Goal: Transaction & Acquisition: Purchase product/service

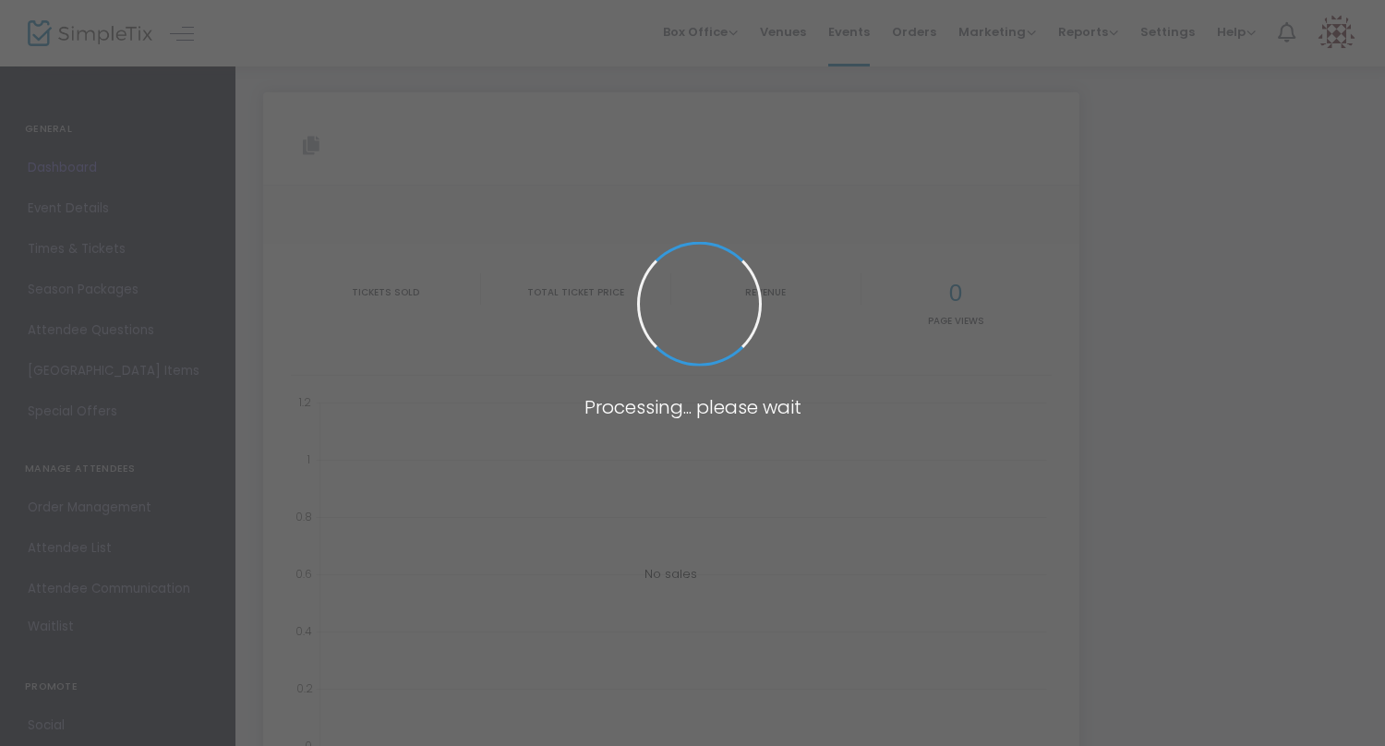
type input "[URL][DOMAIN_NAME]"
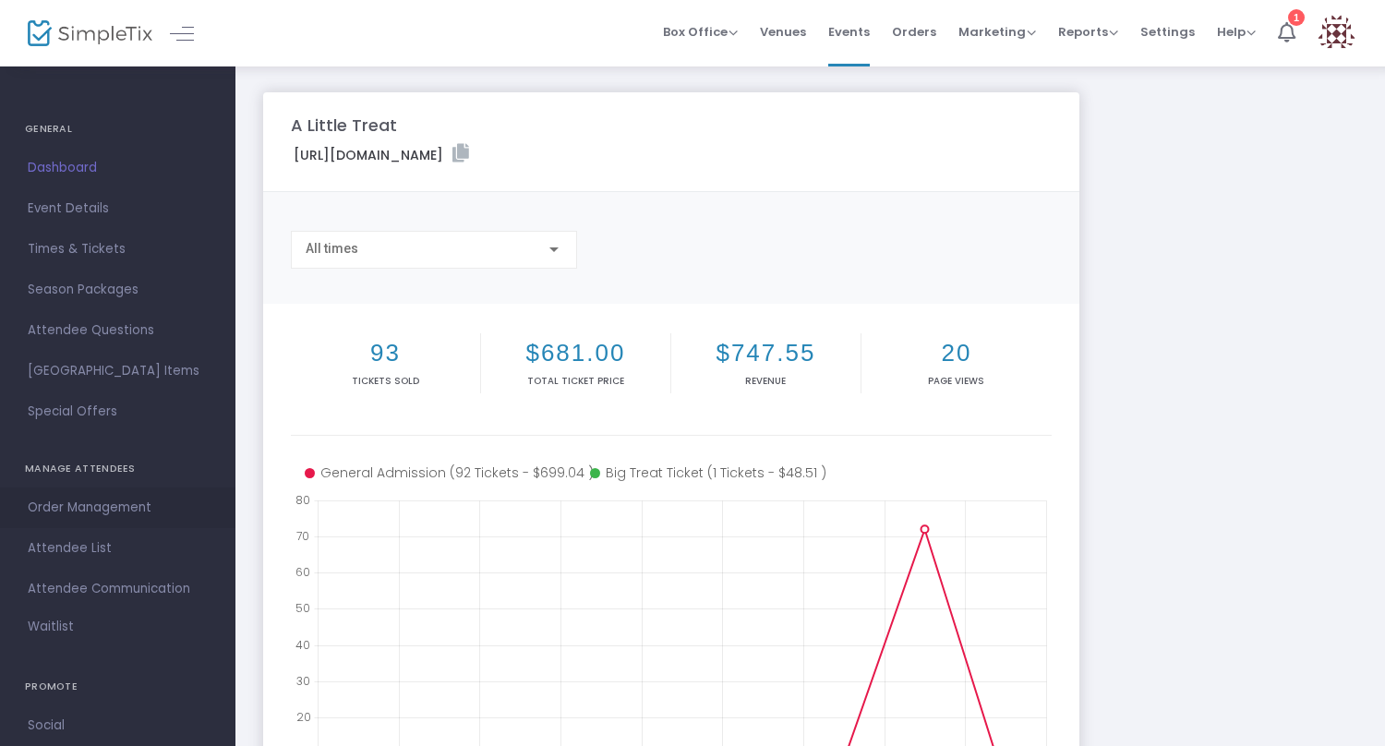
click at [119, 508] on span "Order Management" at bounding box center [118, 508] width 180 height 24
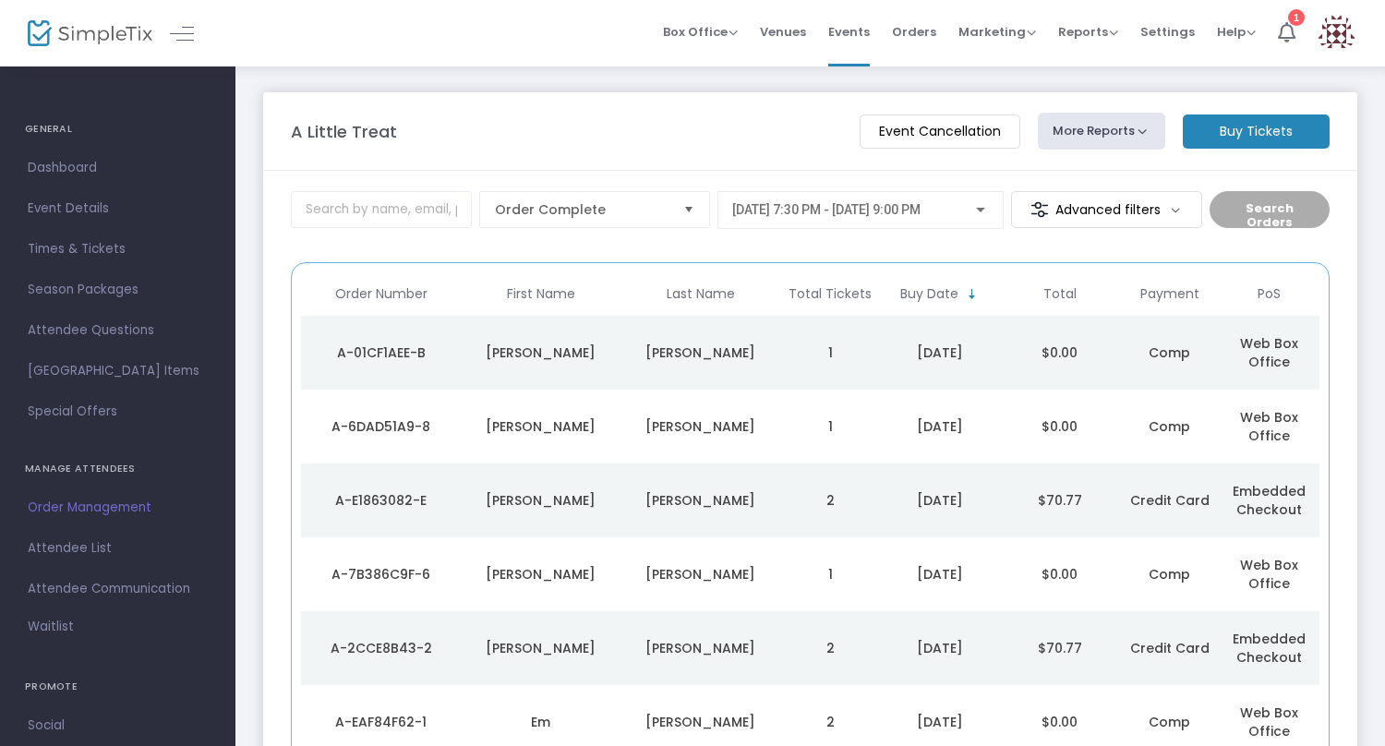
click at [776, 207] on span "[DATE] 7:30 PM - [DATE] 9:00 PM" at bounding box center [826, 209] width 188 height 15
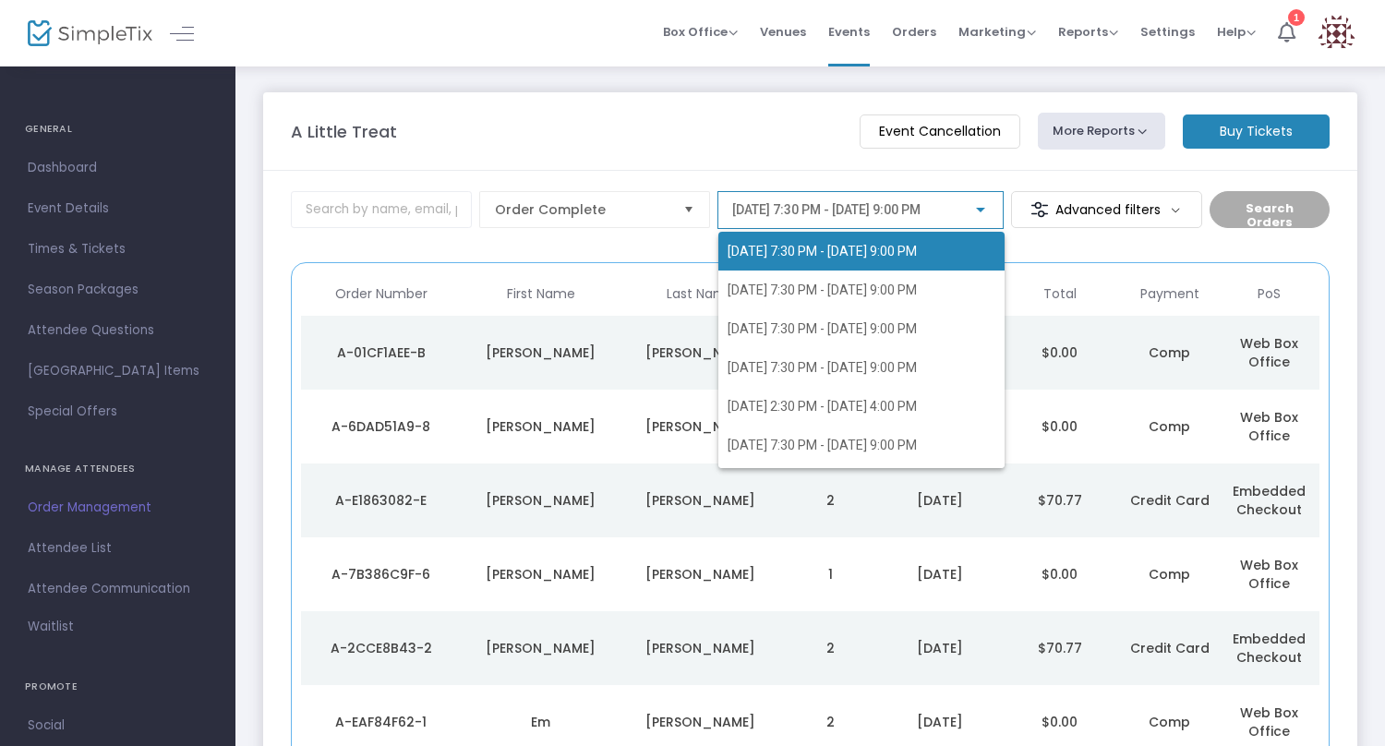
click at [765, 156] on div at bounding box center [692, 373] width 1385 height 746
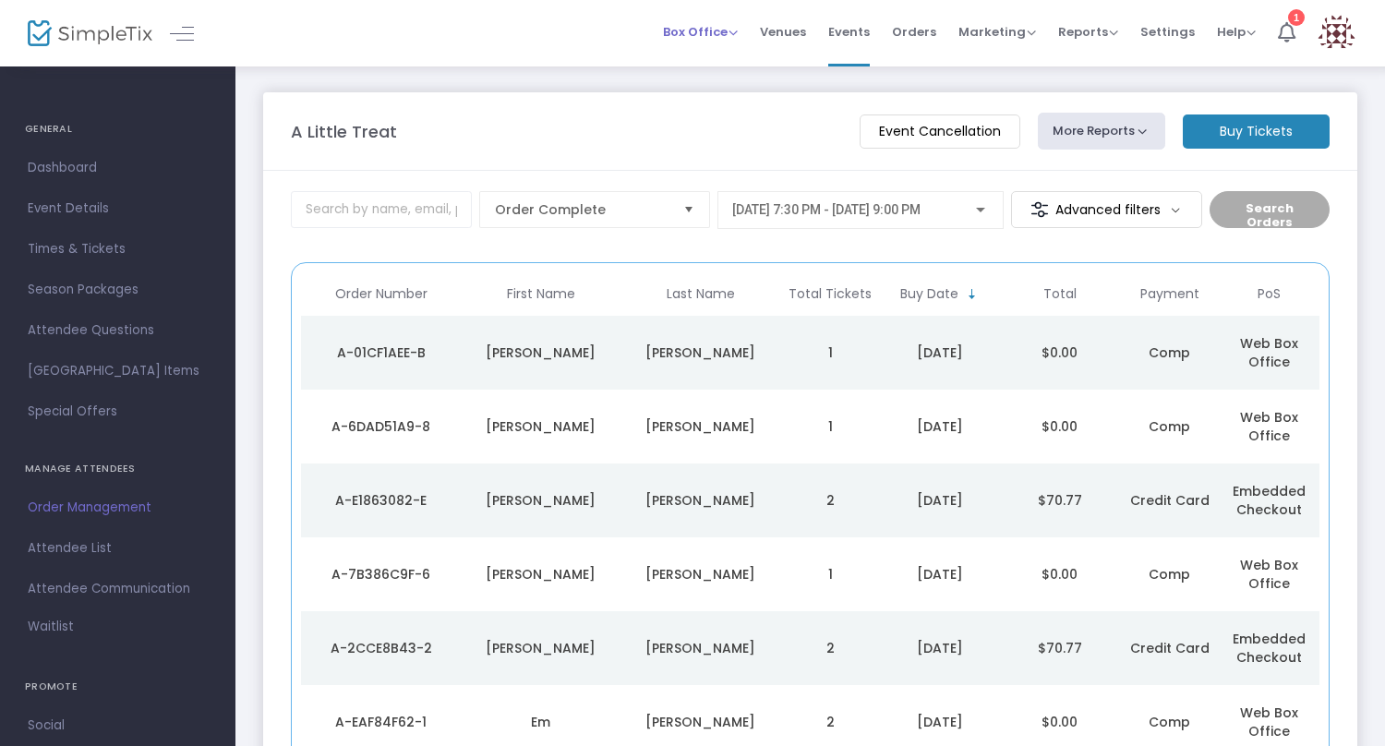
click at [690, 24] on span "Box Office" at bounding box center [700, 32] width 75 height 18
click at [498, 141] on div "A Little Treat" at bounding box center [566, 131] width 569 height 25
click at [422, 220] on input at bounding box center [381, 209] width 181 height 37
click at [881, 221] on div "[DATE] 7:30 PM - [DATE] 9:00 PM" at bounding box center [860, 205] width 257 height 34
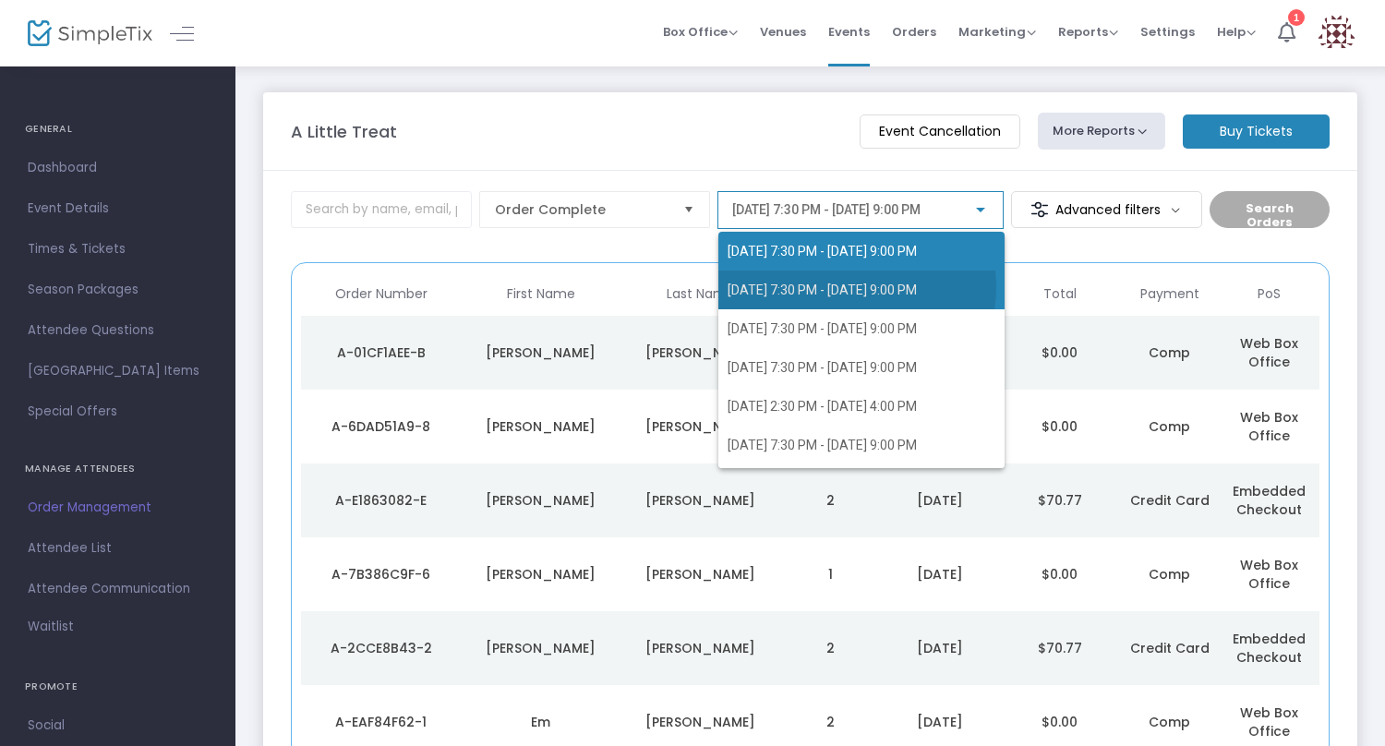
click at [851, 287] on span "[DATE] 7:30 PM - [DATE] 9:00 PM" at bounding box center [821, 289] width 189 height 15
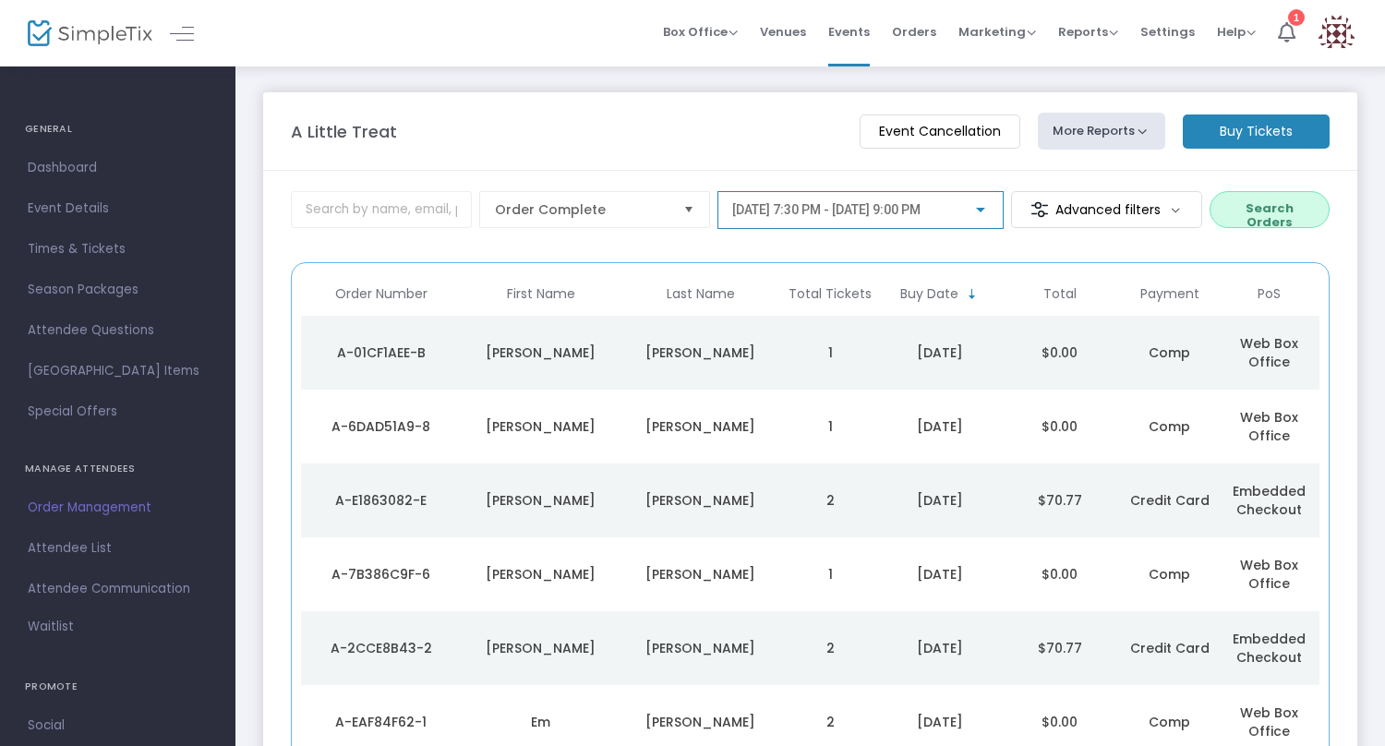
click at [1285, 206] on button "Search Orders" at bounding box center [1269, 209] width 120 height 37
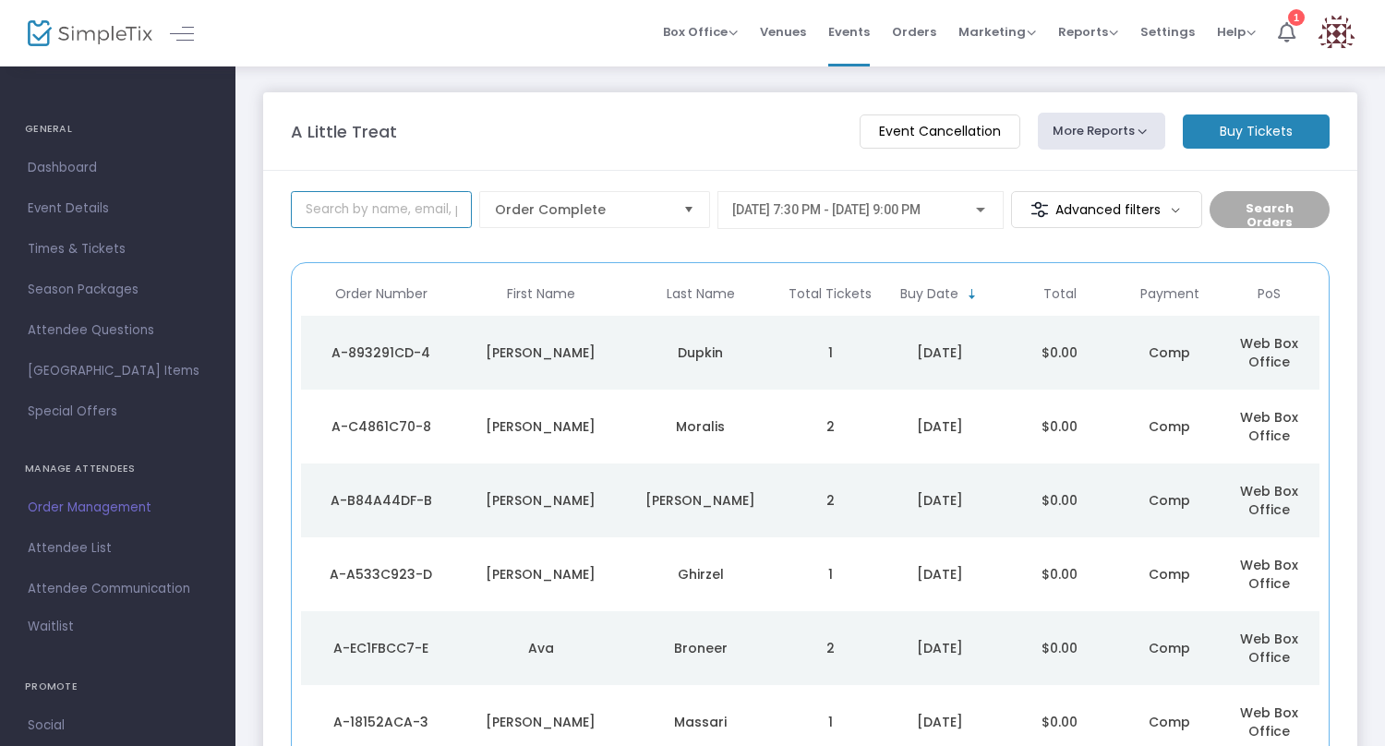
click at [336, 206] on input at bounding box center [381, 209] width 181 height 37
type input "[PERSON_NAME]"
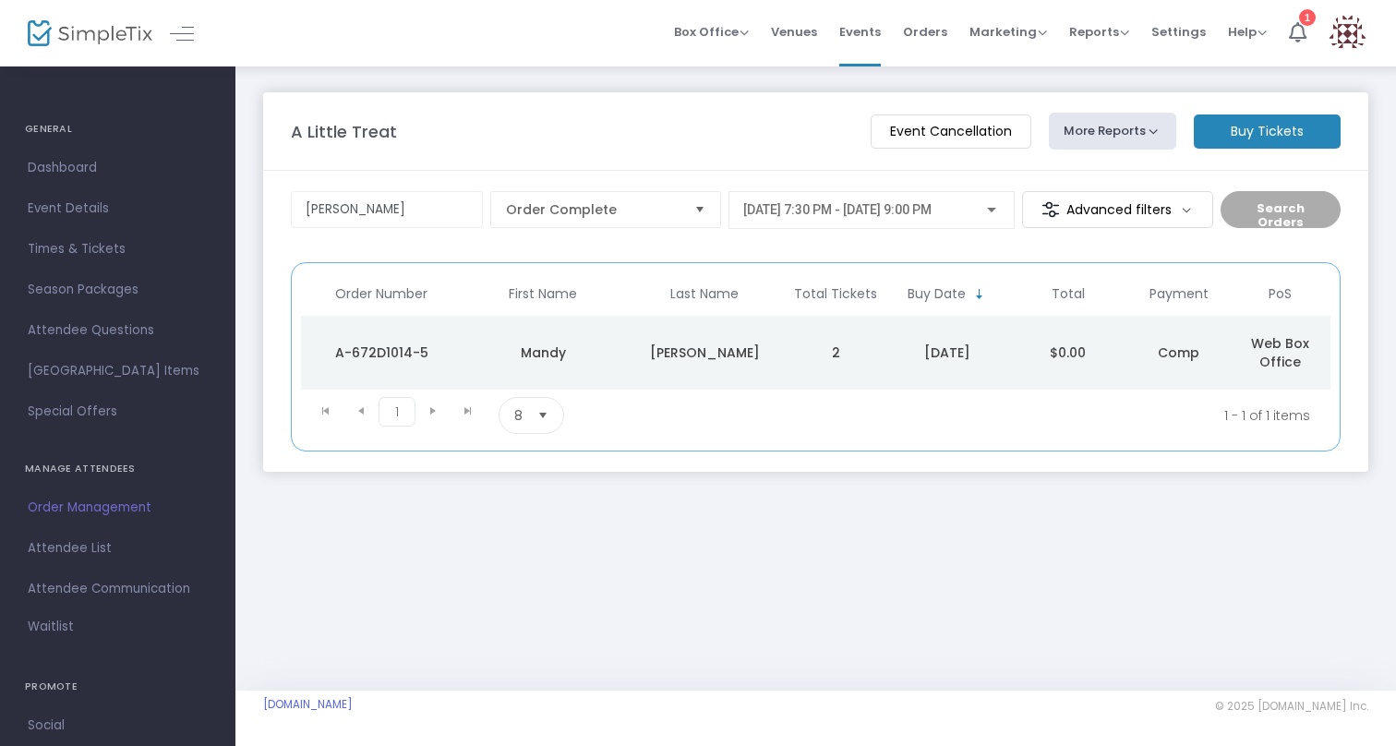
click at [1085, 350] on td "$0.00" at bounding box center [1067, 353] width 121 height 74
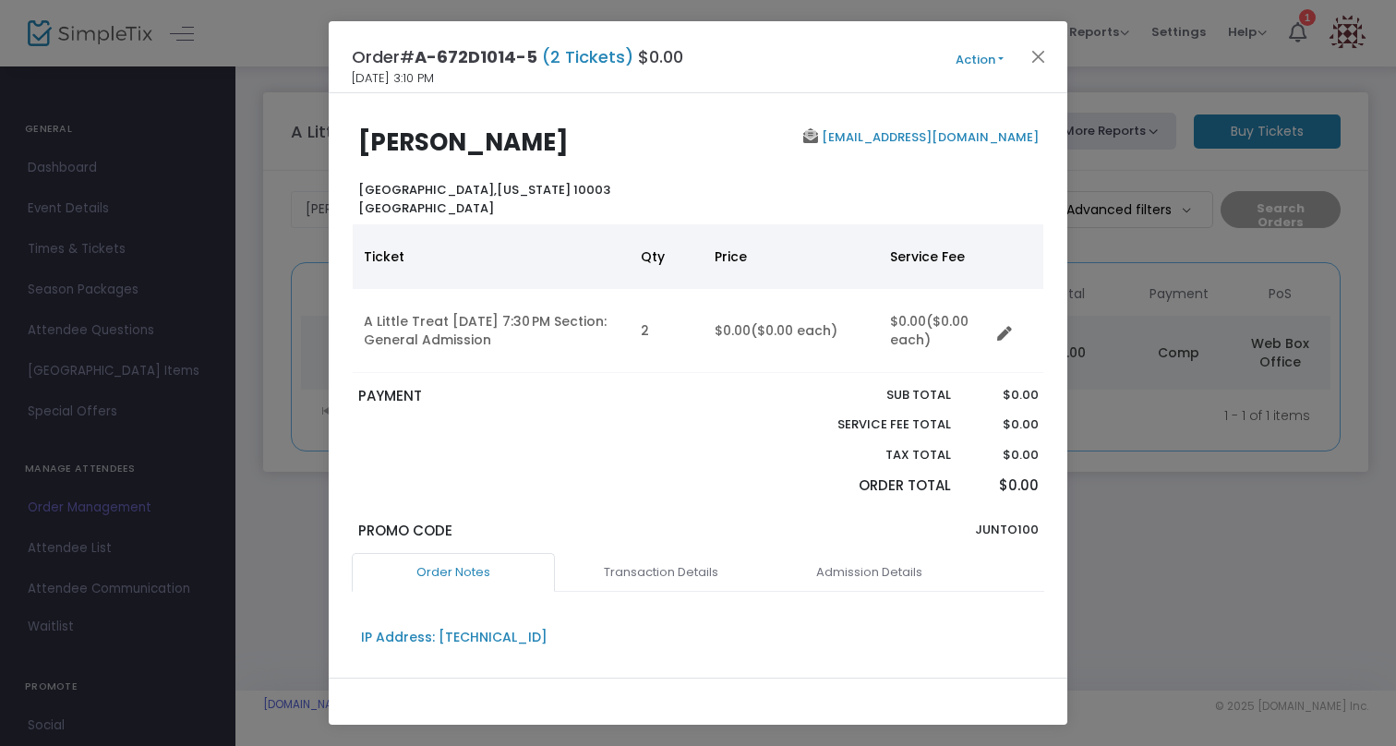
click at [962, 66] on button "Action" at bounding box center [979, 60] width 111 height 20
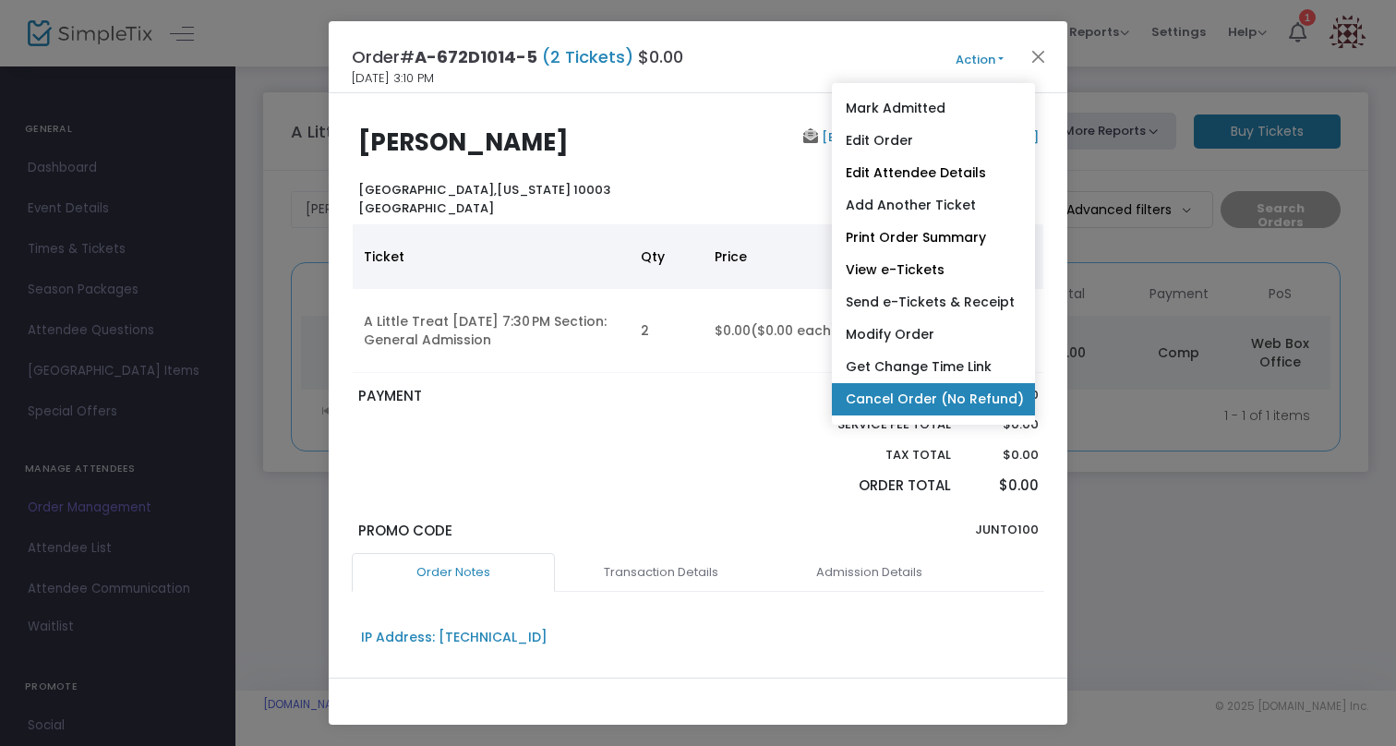
click at [936, 402] on link "Cancel Order (No Refund)" at bounding box center [933, 399] width 203 height 32
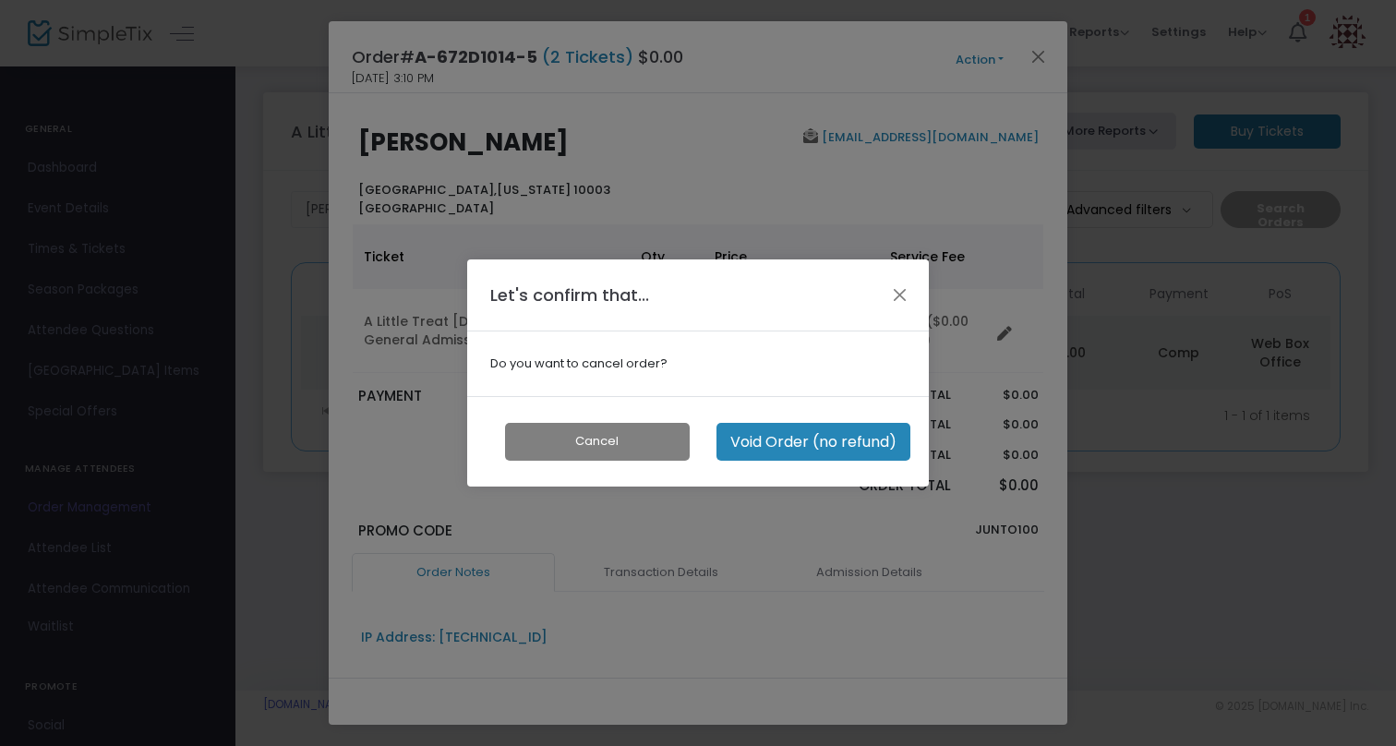
click at [825, 442] on button "Void Order (no refund)" at bounding box center [813, 442] width 194 height 38
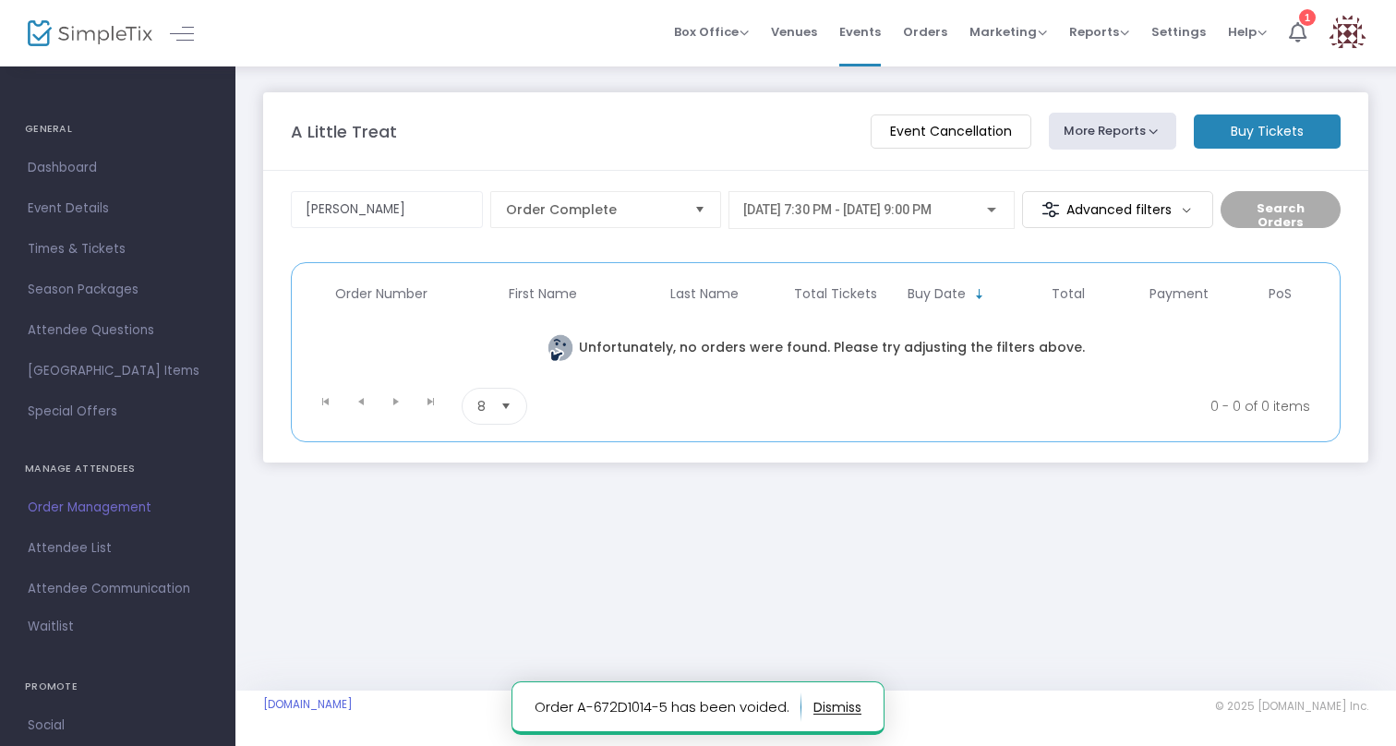
click at [1113, 570] on div "A Little Treat Event Cancellation More Reports Square Merchandise Report Export…" at bounding box center [815, 378] width 1160 height 626
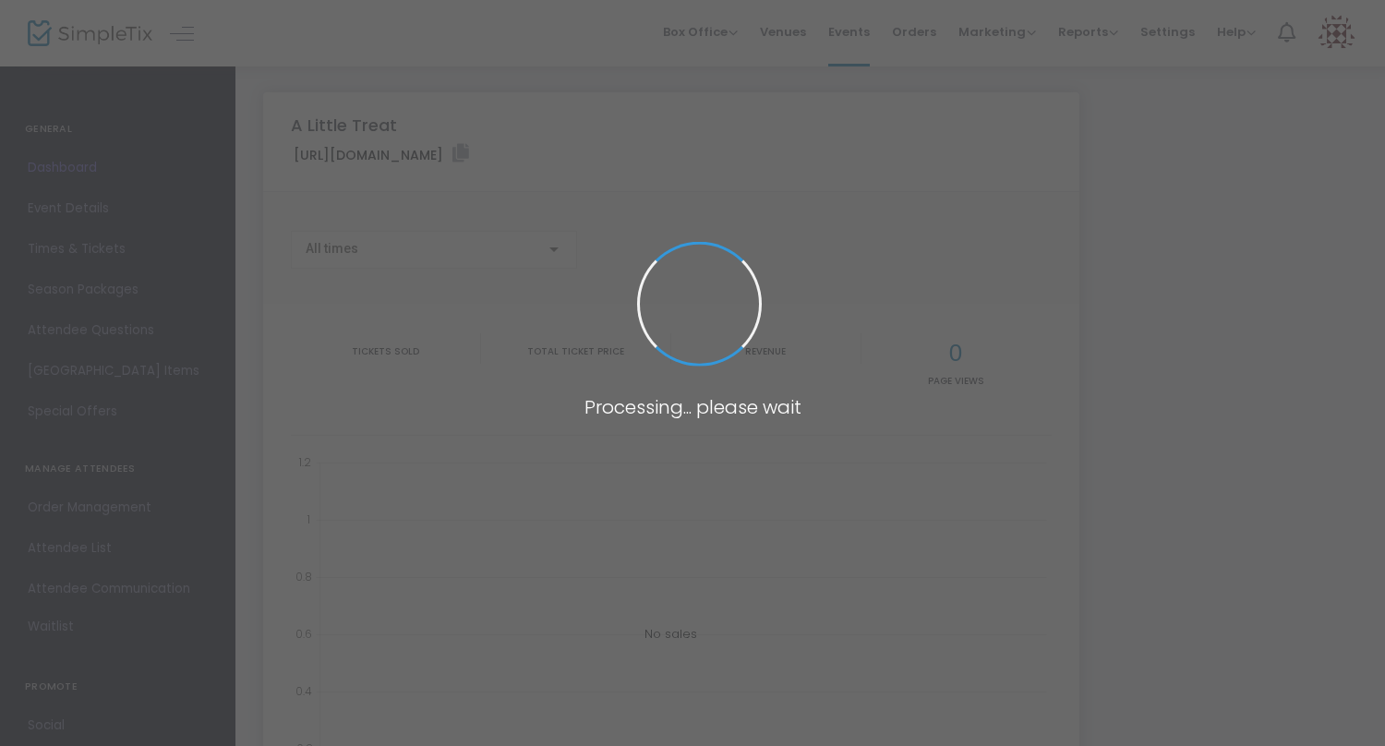
type input "[URL][DOMAIN_NAME]"
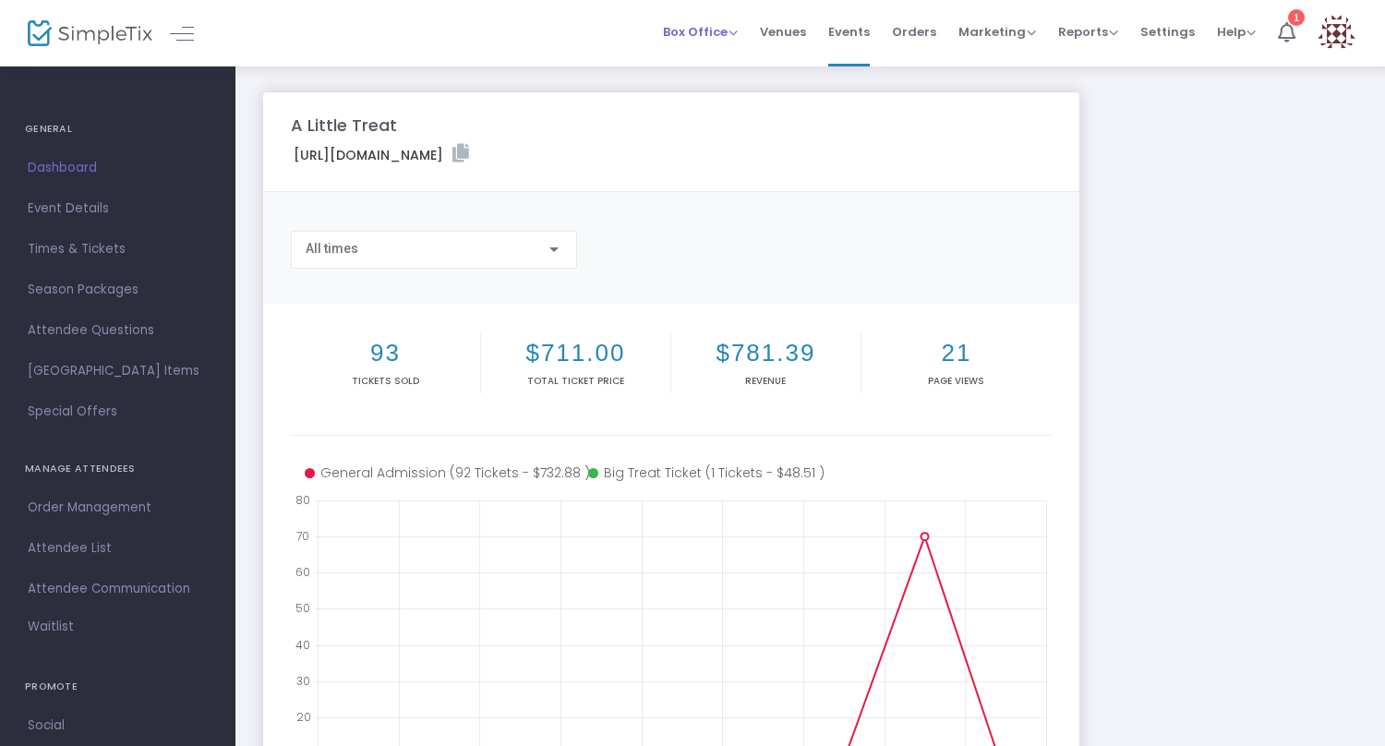
click at [698, 34] on span "Box Office" at bounding box center [700, 32] width 75 height 18
click at [698, 56] on li "Sell Tickets" at bounding box center [729, 62] width 132 height 36
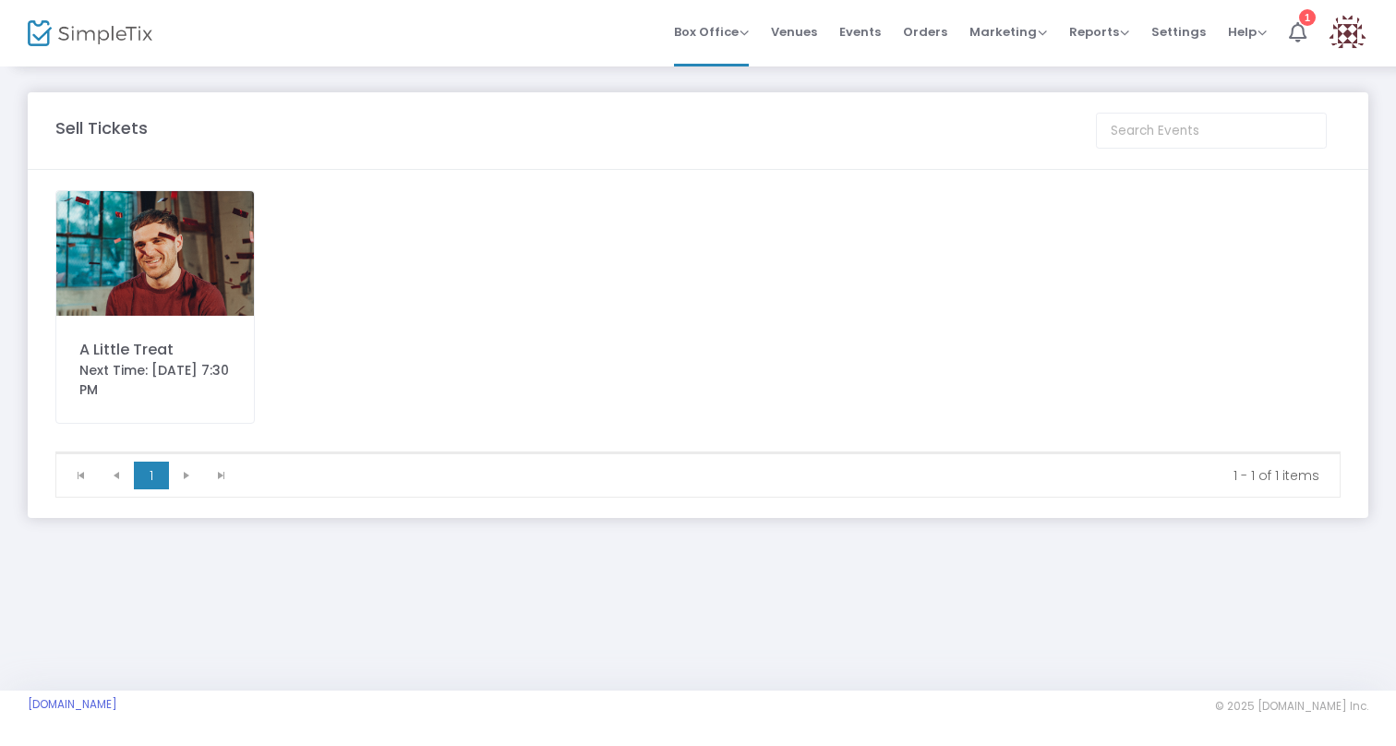
click at [160, 239] on img at bounding box center [155, 253] width 198 height 125
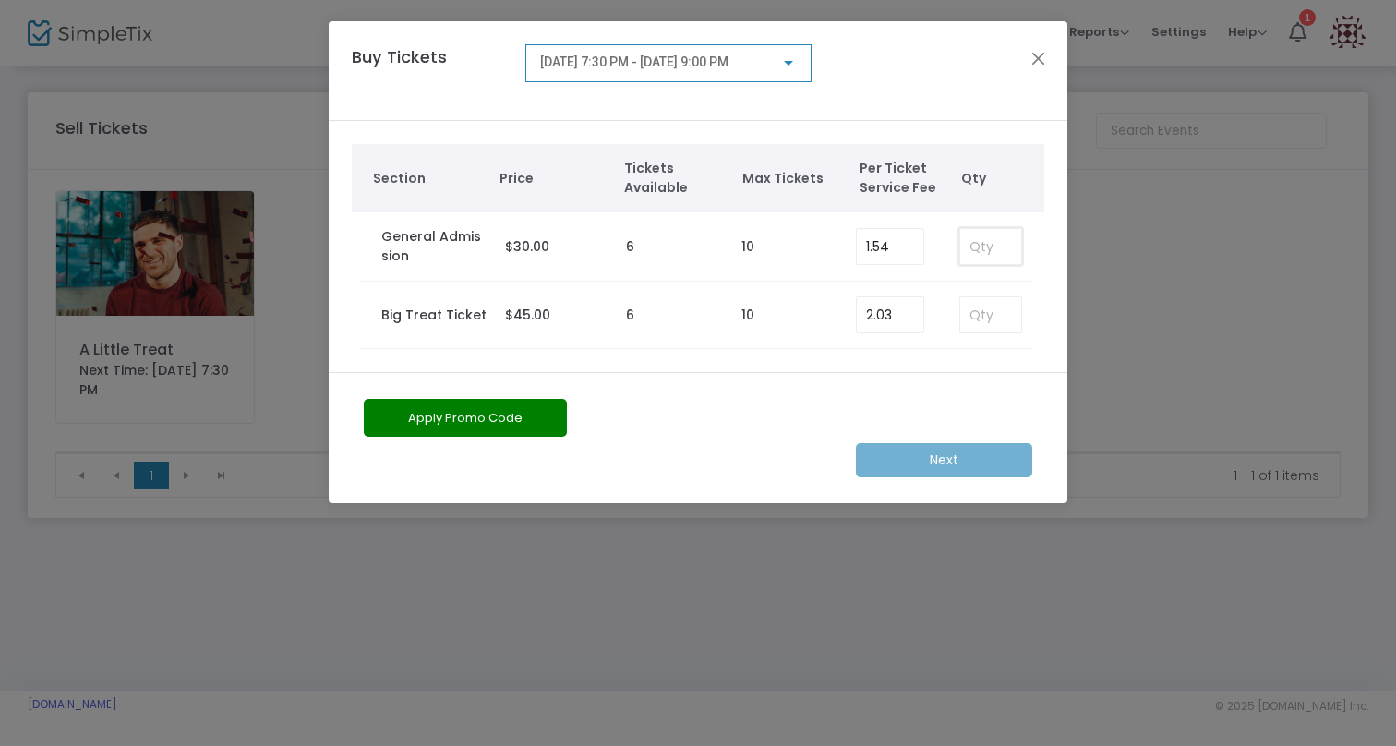
click at [1008, 249] on input at bounding box center [990, 246] width 61 height 35
type input "2"
click at [498, 411] on button "Apply Promo Code" at bounding box center [465, 418] width 203 height 38
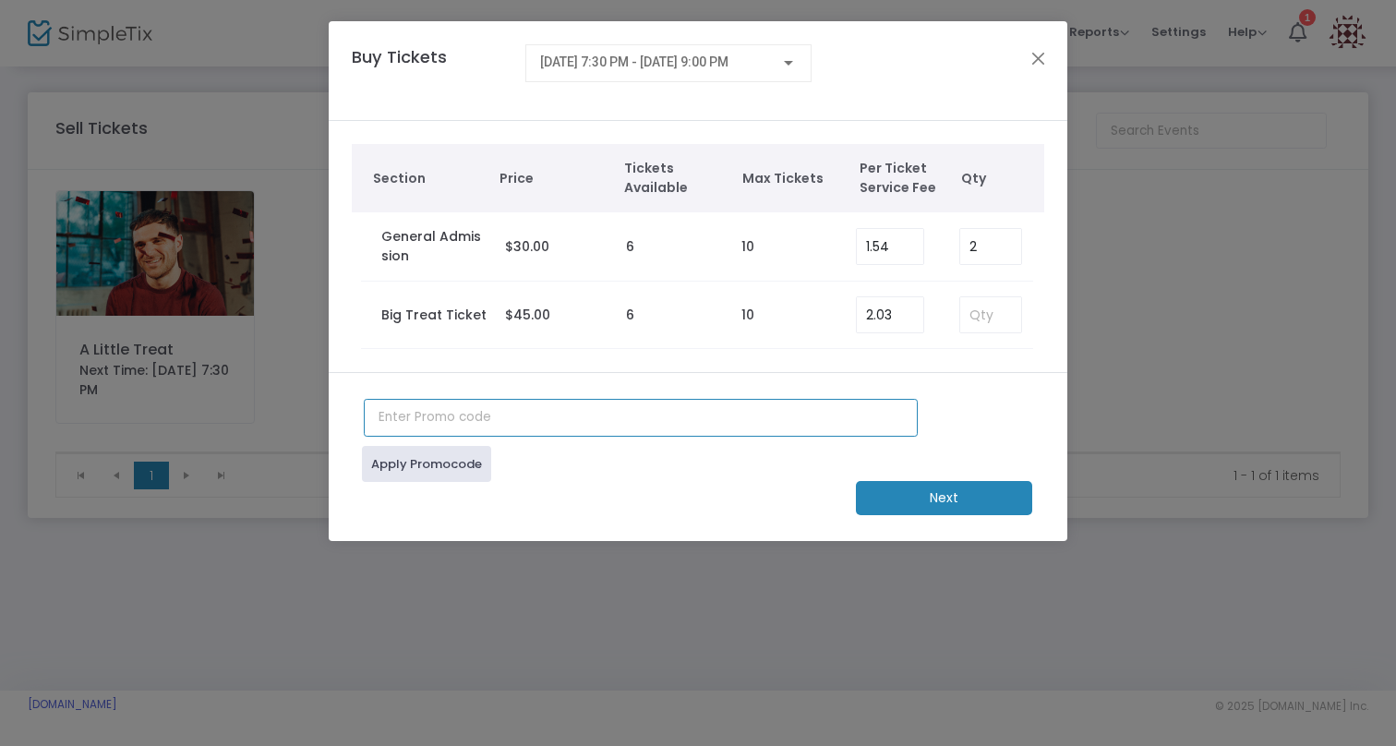
click at [498, 436] on input "text" at bounding box center [641, 418] width 554 height 38
type input "JUNTO100"
click at [405, 468] on link "Apply Promocode" at bounding box center [426, 464] width 129 height 36
click at [928, 489] on m-button "Next" at bounding box center [944, 498] width 176 height 34
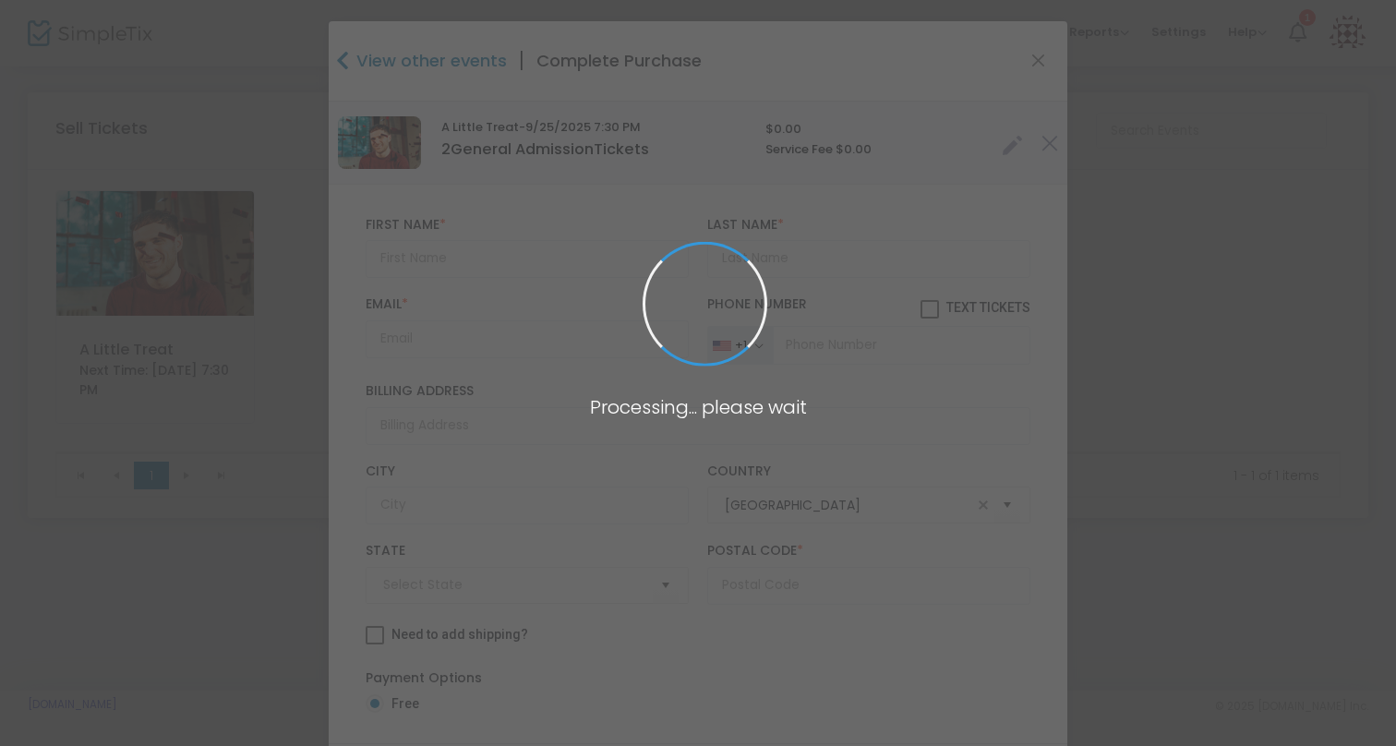
type input "New York"
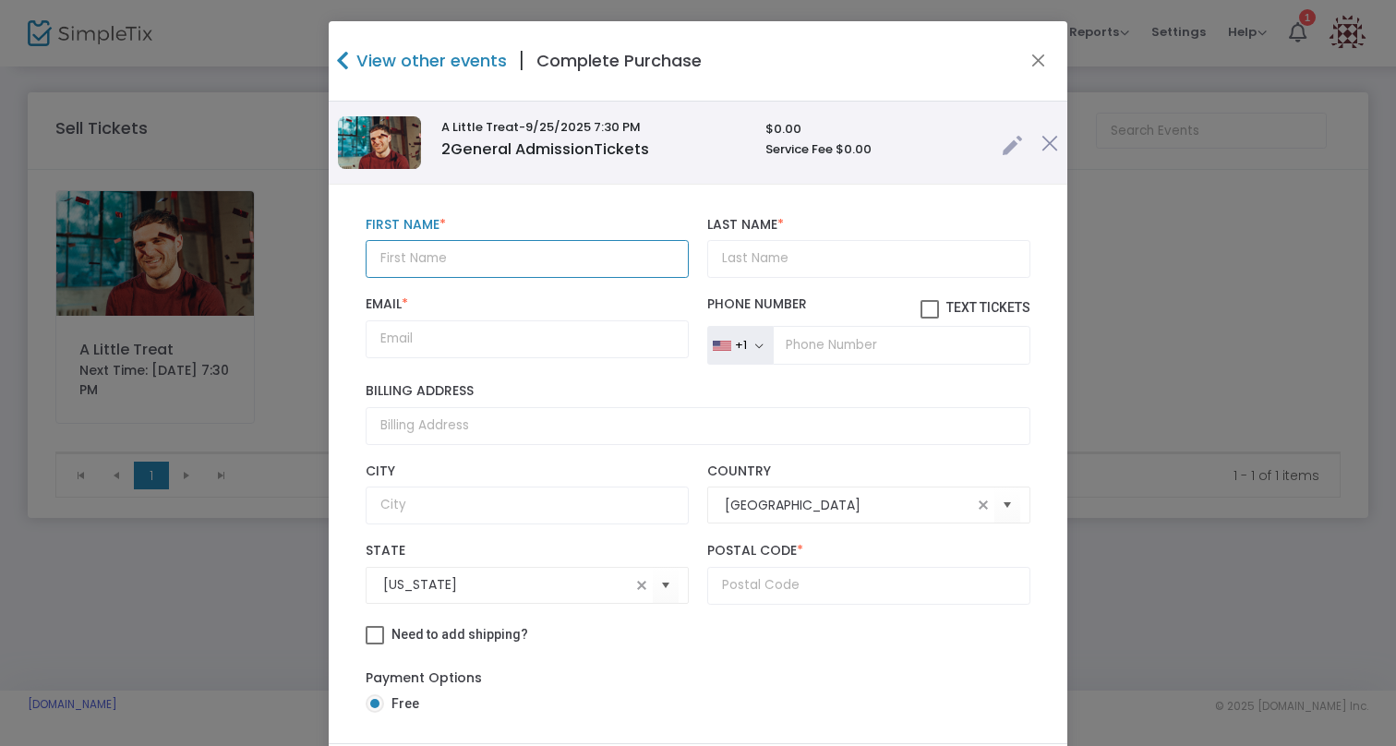
click at [488, 257] on input "text" at bounding box center [527, 259] width 323 height 38
type input "Isabella"
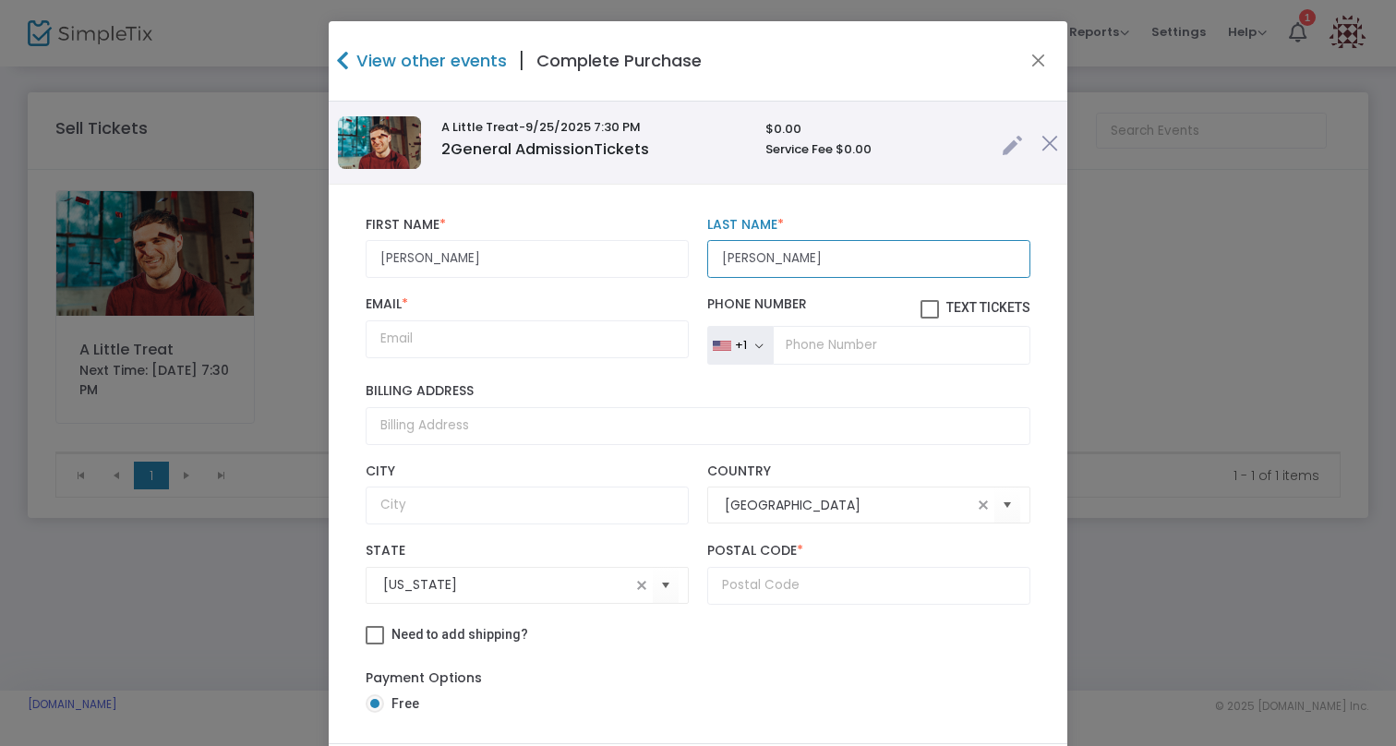
type input "Brito"
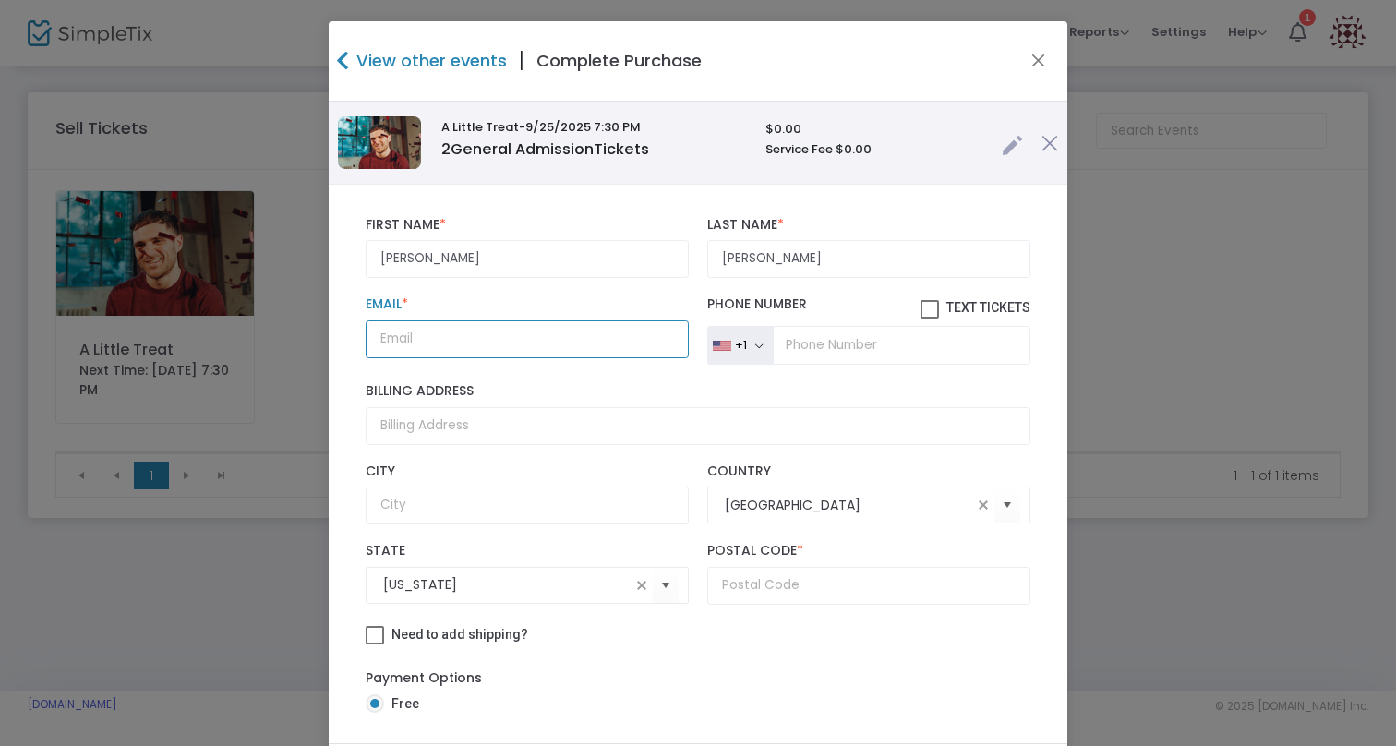
paste input "bellahbrito@gmail.com"
type input "bellahbrito@gmail.com"
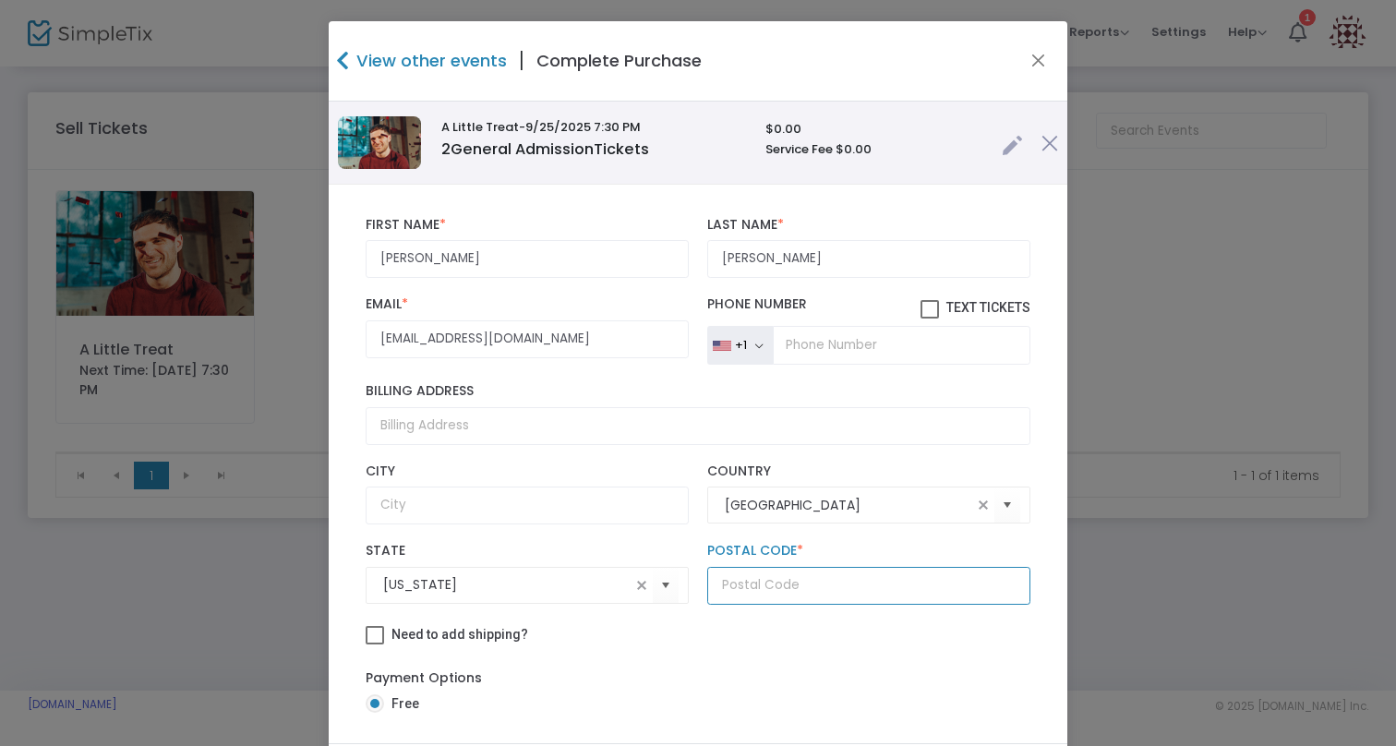
click at [790, 586] on input "text" at bounding box center [868, 586] width 323 height 38
type input "10003"
click at [728, 652] on div "Need to add shipping?" at bounding box center [697, 637] width 683 height 46
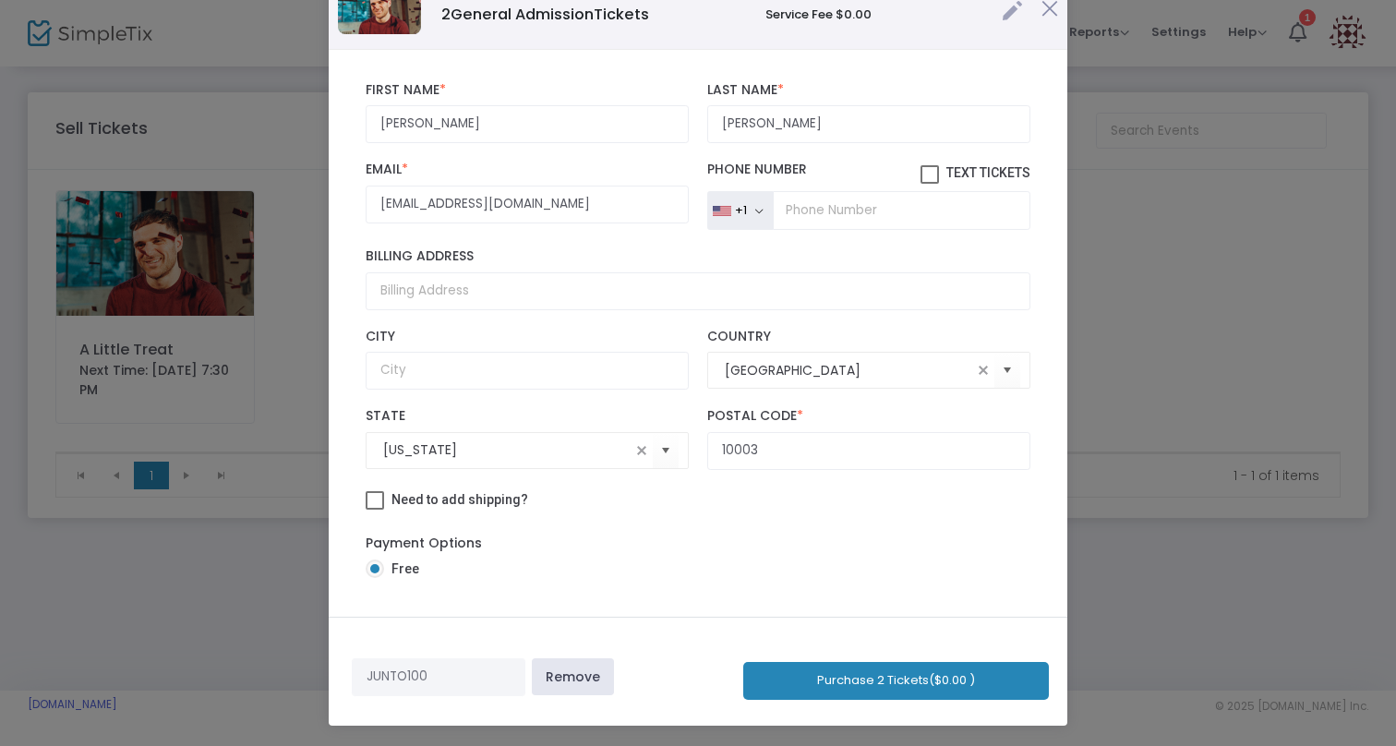
scroll to position [123, 0]
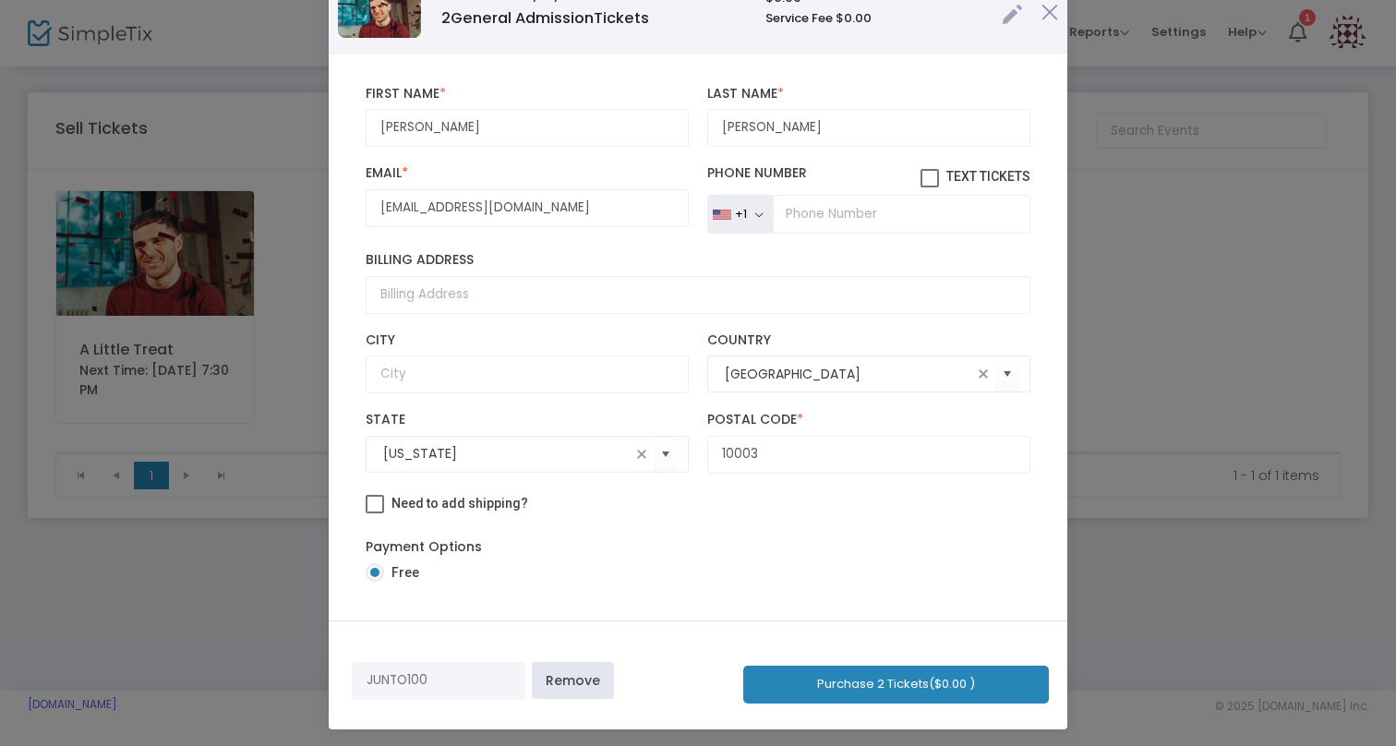
click at [858, 689] on button "Purchase 2 Tickets ($0.00 )" at bounding box center [896, 685] width 306 height 38
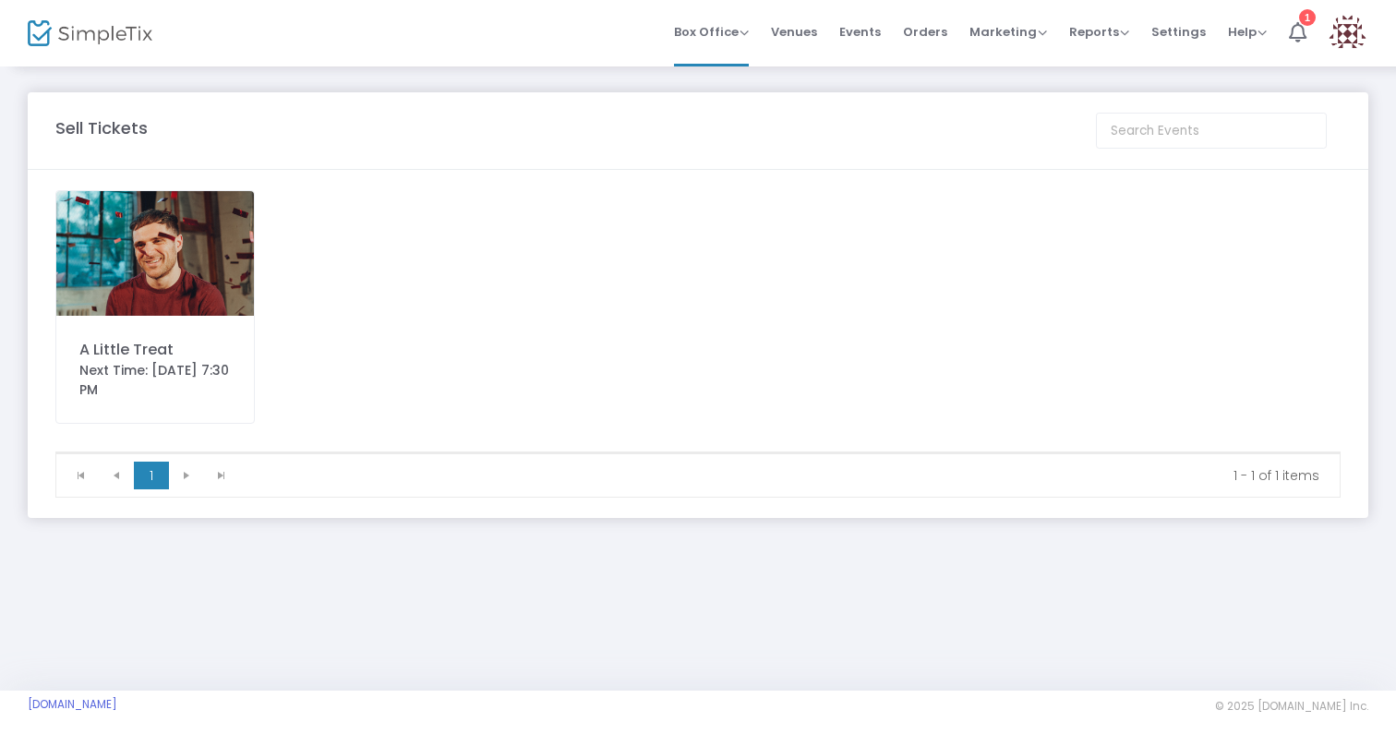
click at [166, 252] on img at bounding box center [155, 253] width 198 height 125
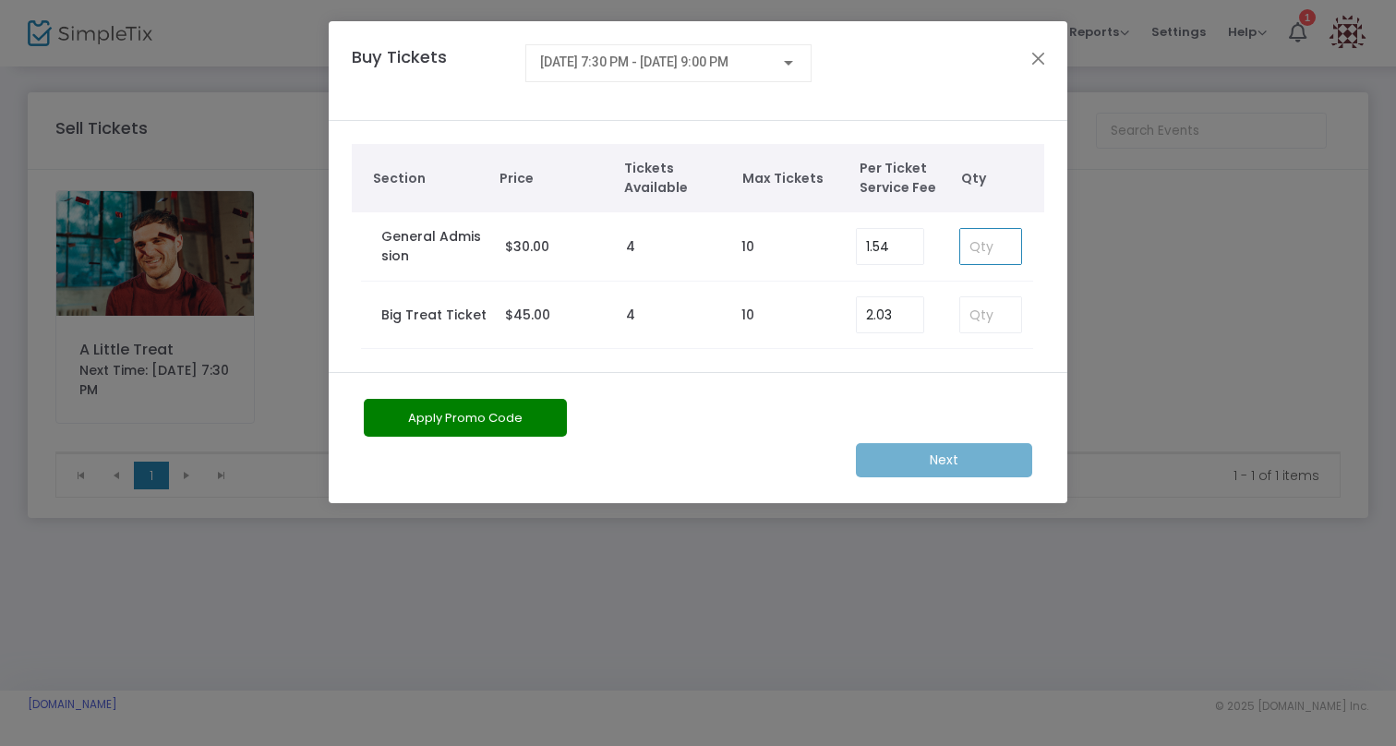
click at [1007, 250] on input at bounding box center [990, 246] width 61 height 35
type input "1"
click at [498, 420] on button "Apply Promo Code" at bounding box center [465, 418] width 203 height 38
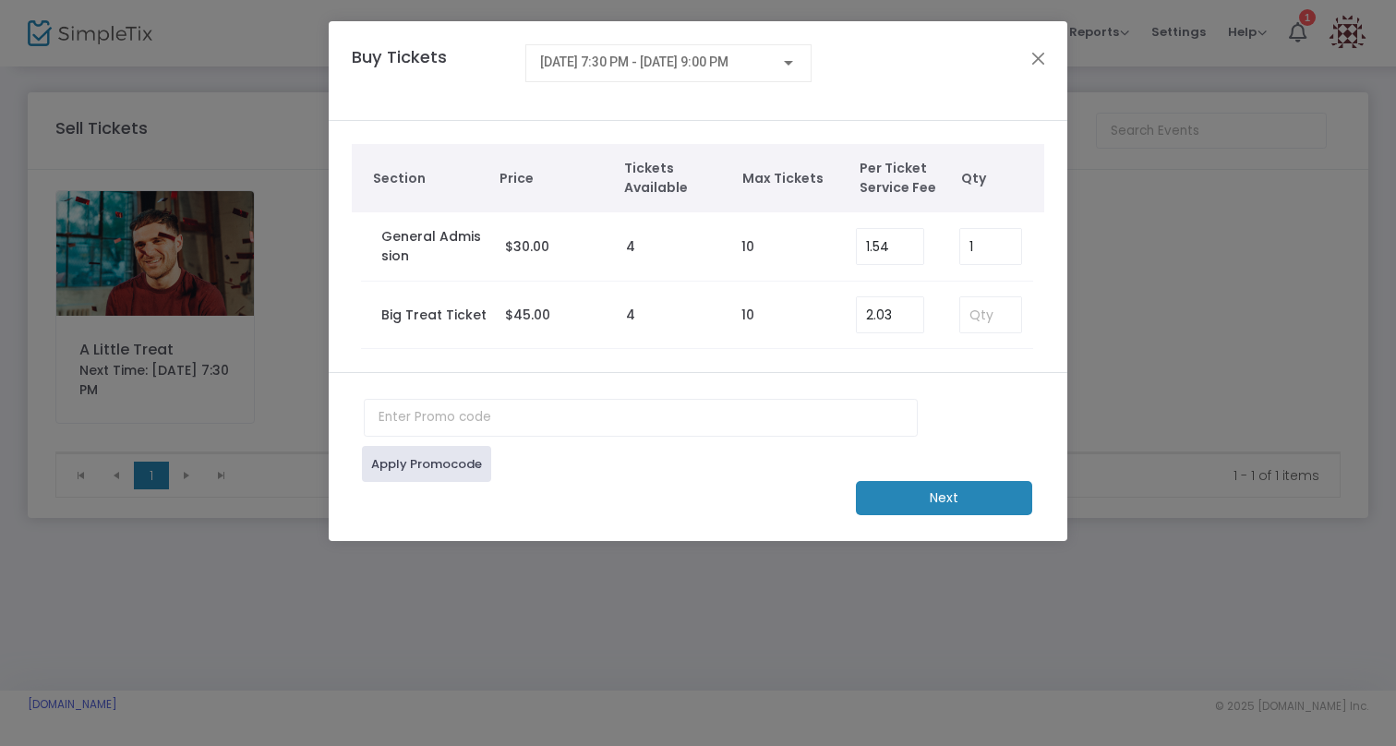
click at [499, 442] on div "Apply Promocode" at bounding box center [697, 459] width 687 height 44
click at [499, 430] on input "text" at bounding box center [641, 418] width 554 height 38
type input "JUNTO100"
click at [438, 468] on link "Apply Promocode" at bounding box center [426, 464] width 129 height 36
click at [920, 498] on m-button "Next" at bounding box center [944, 498] width 176 height 34
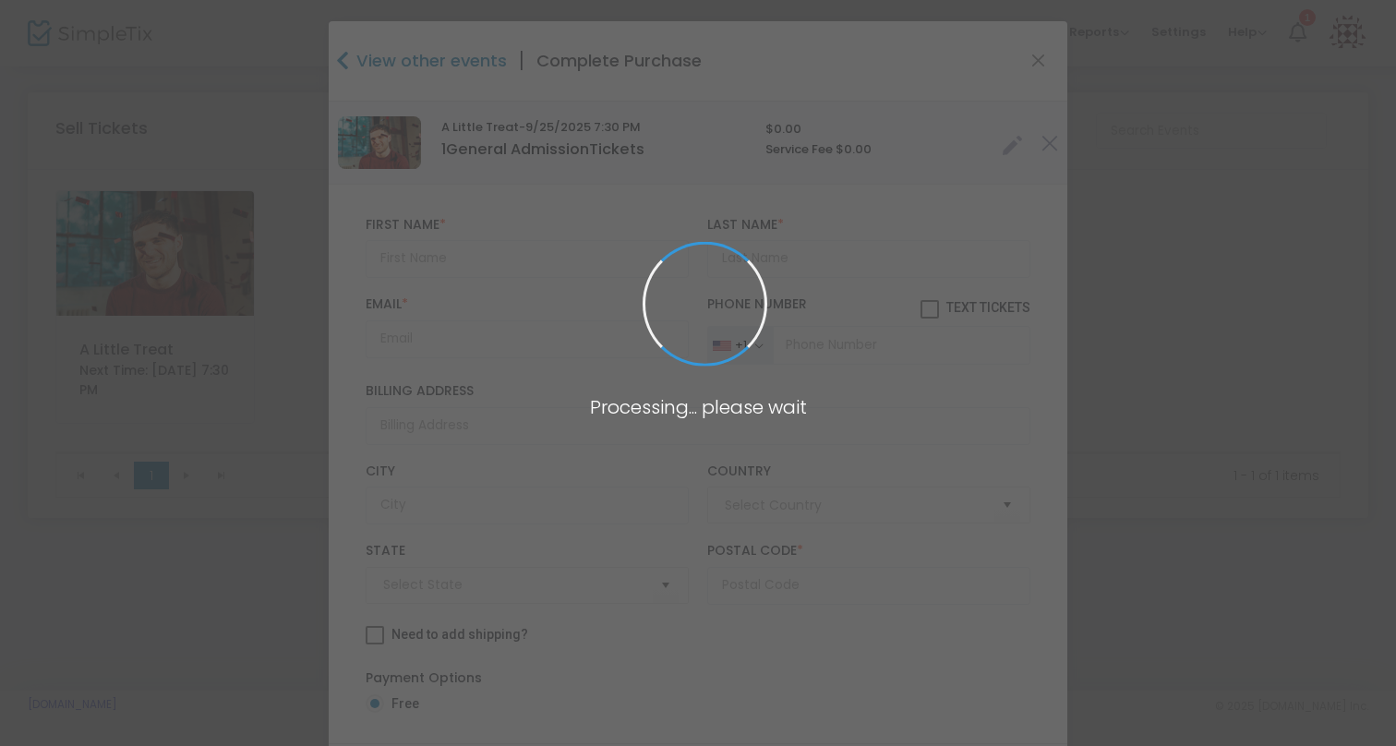
type input "[GEOGRAPHIC_DATA]"
type input "New York"
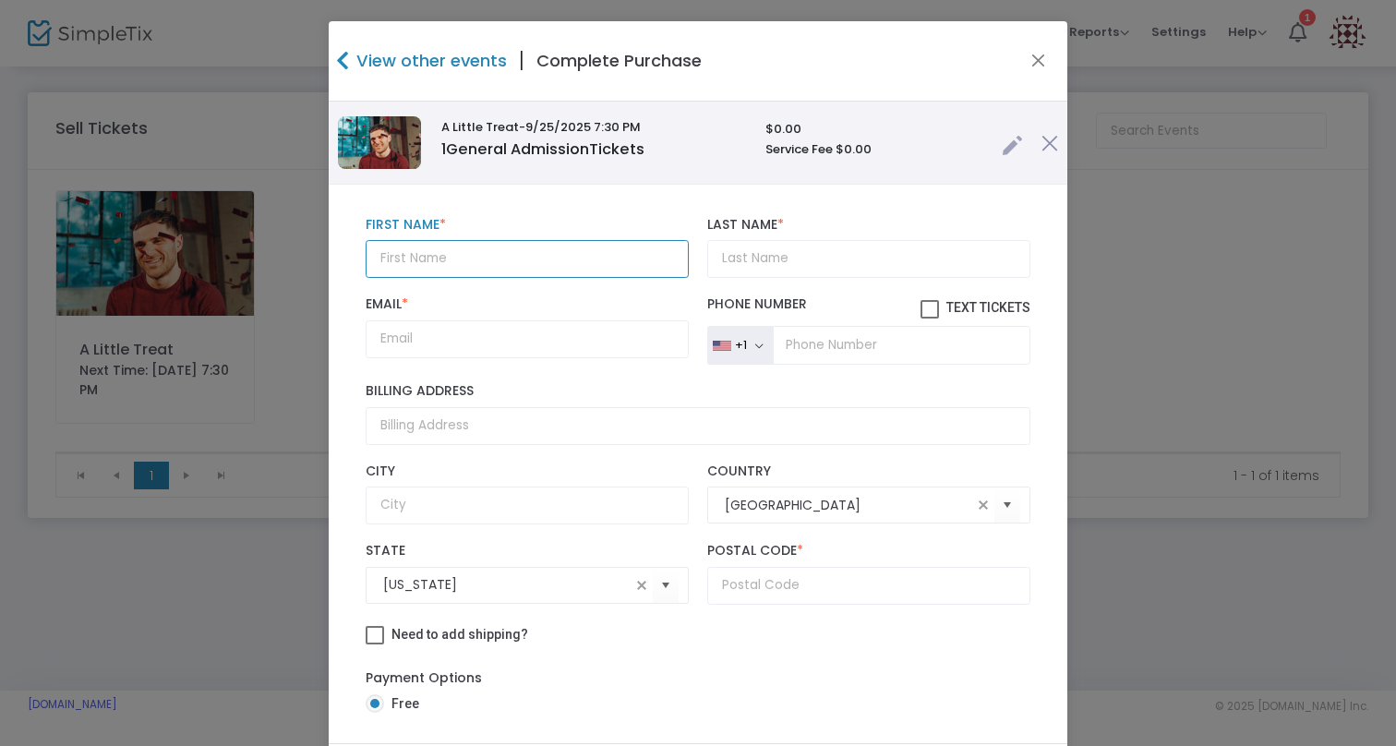
click at [417, 246] on input "text" at bounding box center [527, 259] width 323 height 38
type input "Olivia"
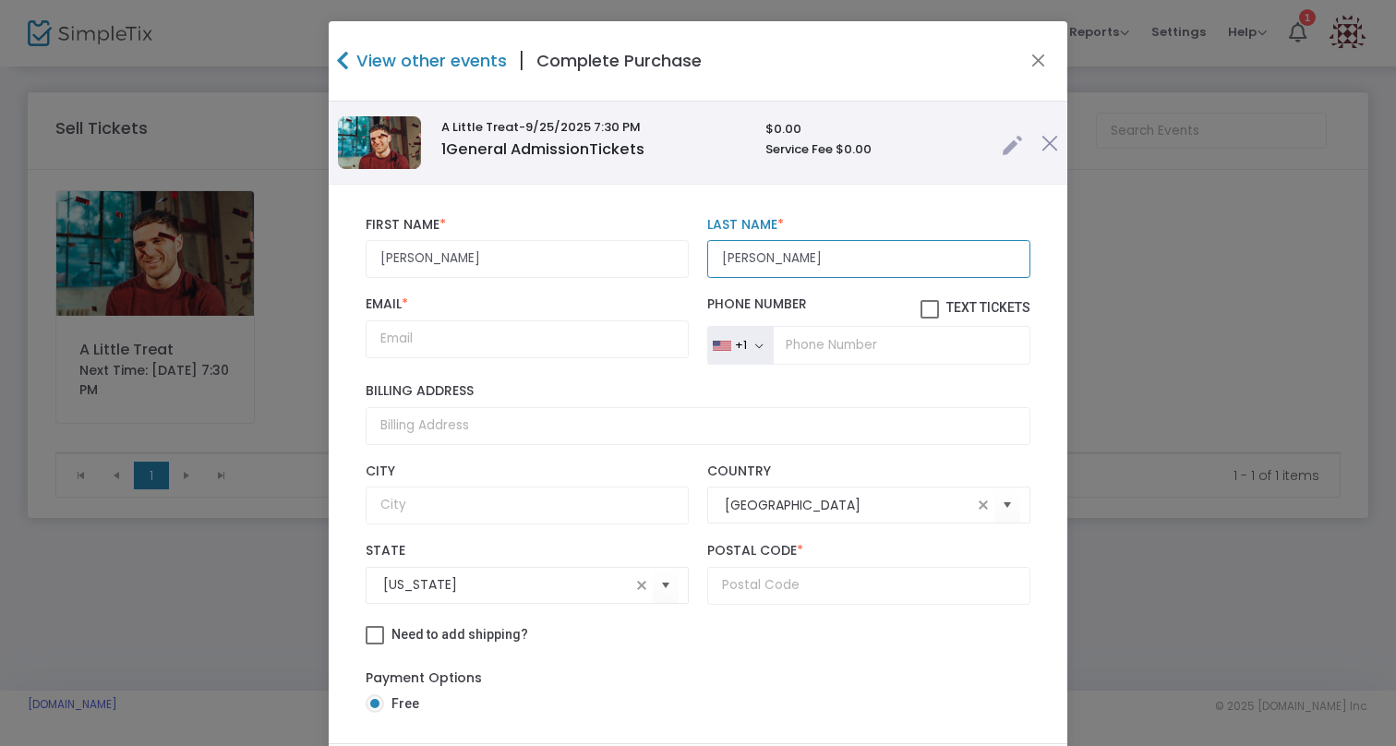
type input "Martinez"
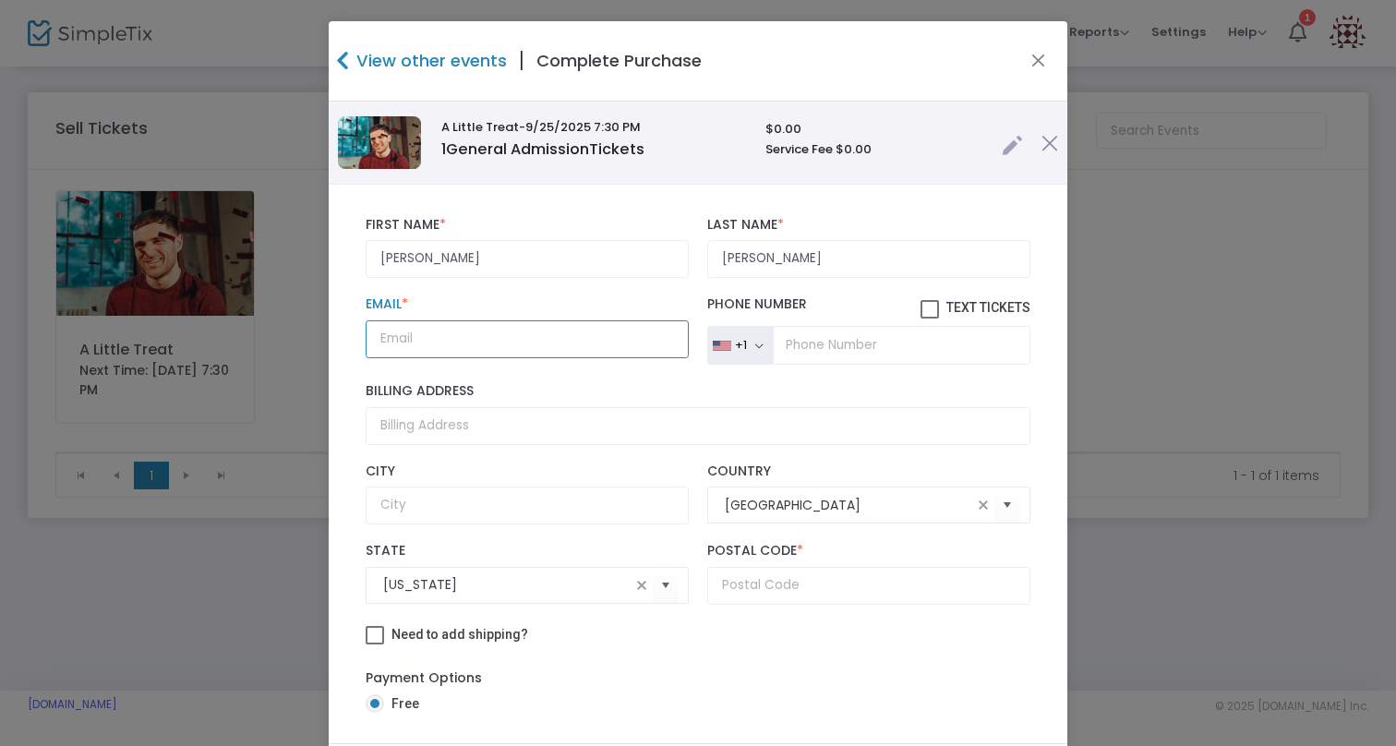
paste input "ommartinez1807@gmail.com"
type input "ommartinez1807@gmail.com"
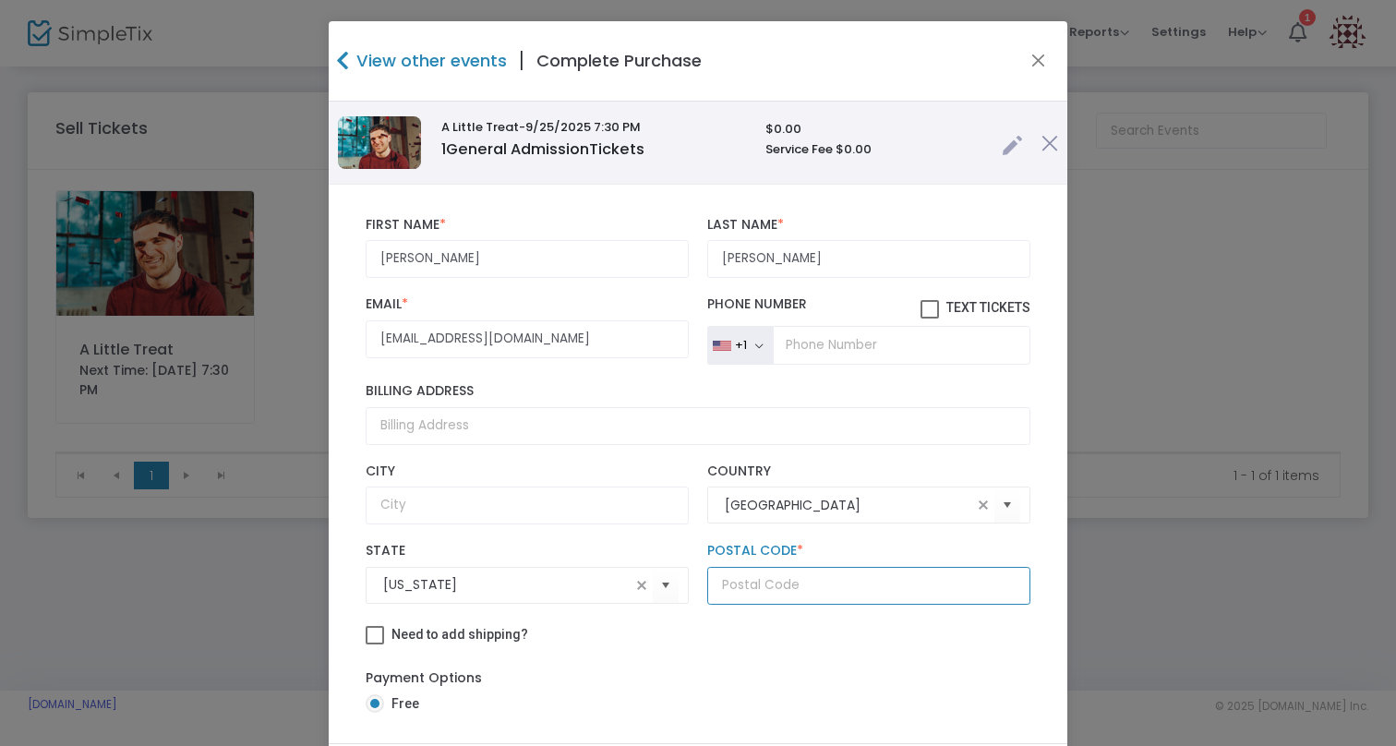
click at [771, 589] on input "text" at bounding box center [868, 586] width 323 height 38
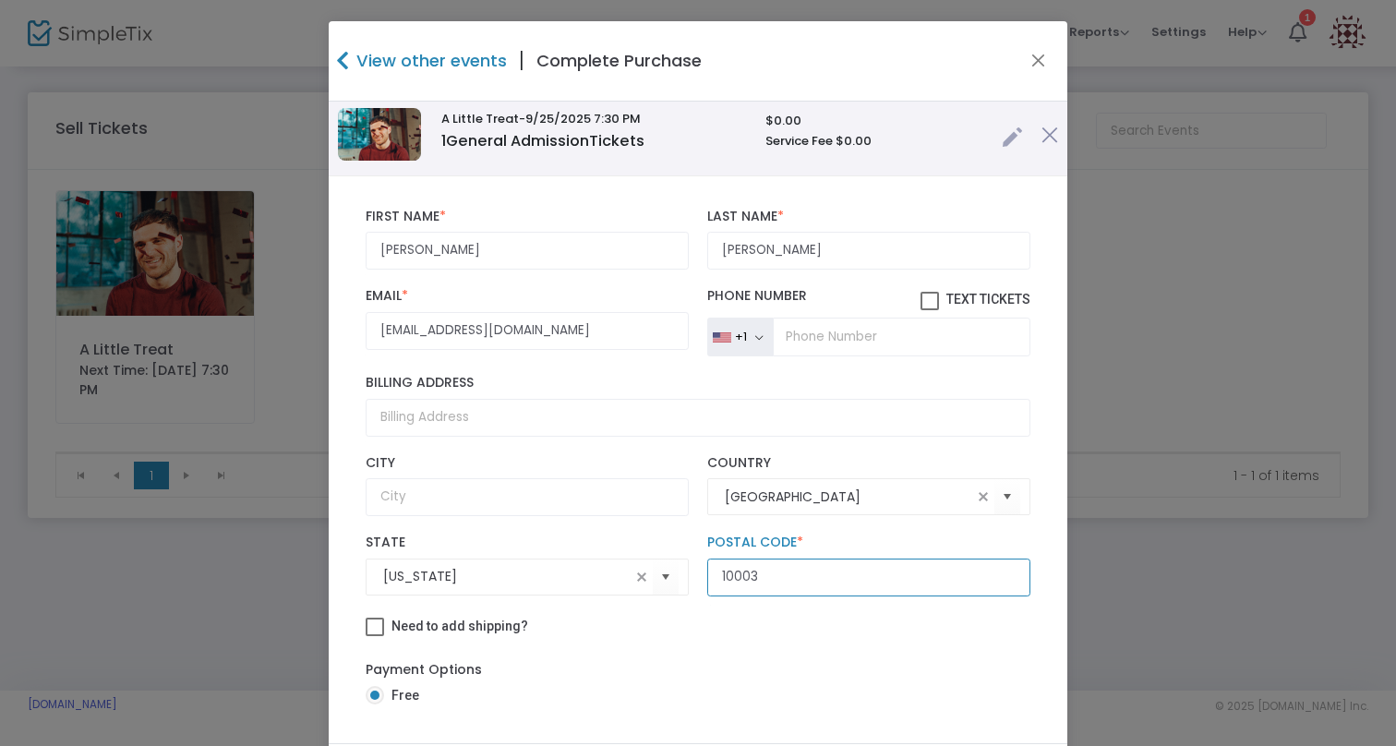
type input "10003"
click at [754, 627] on div "Need to add shipping?" at bounding box center [697, 629] width 683 height 28
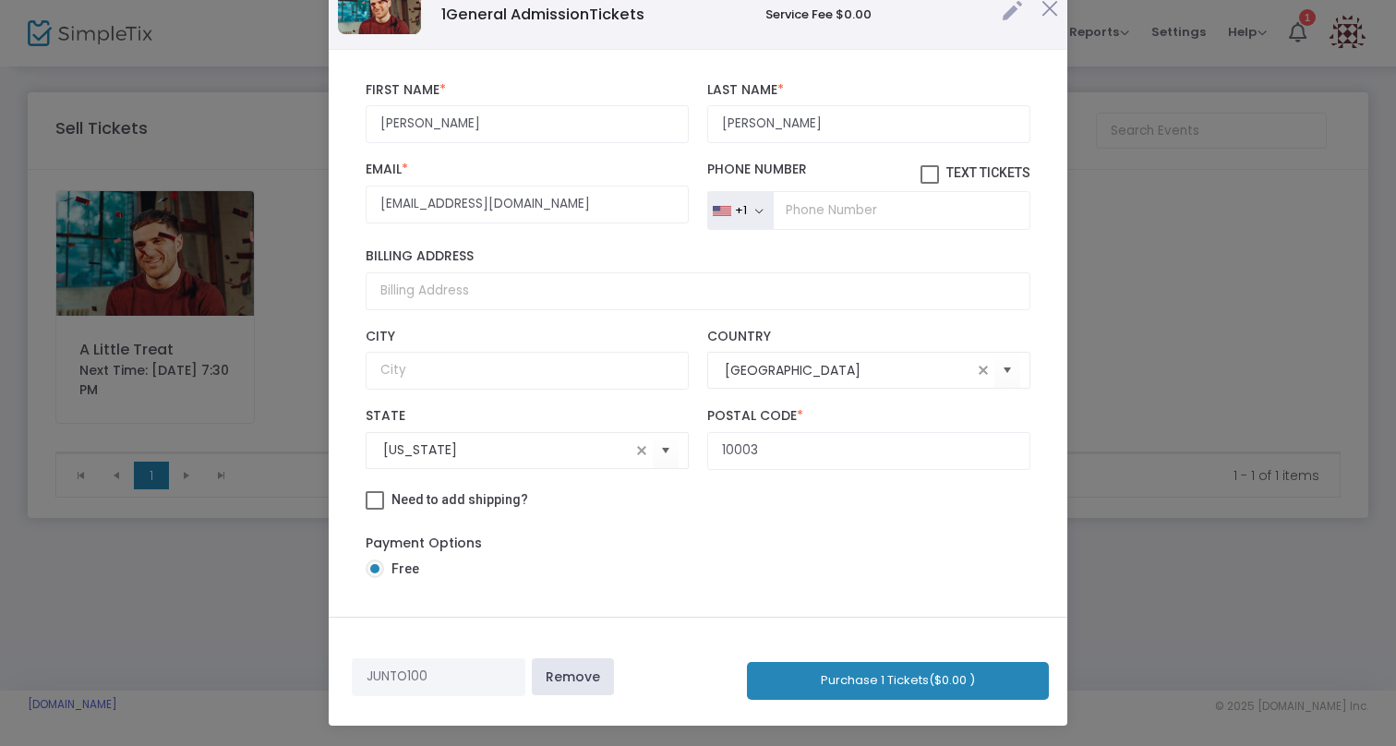
click at [919, 676] on button "Purchase 1 Tickets ($0.00 )" at bounding box center [898, 681] width 302 height 38
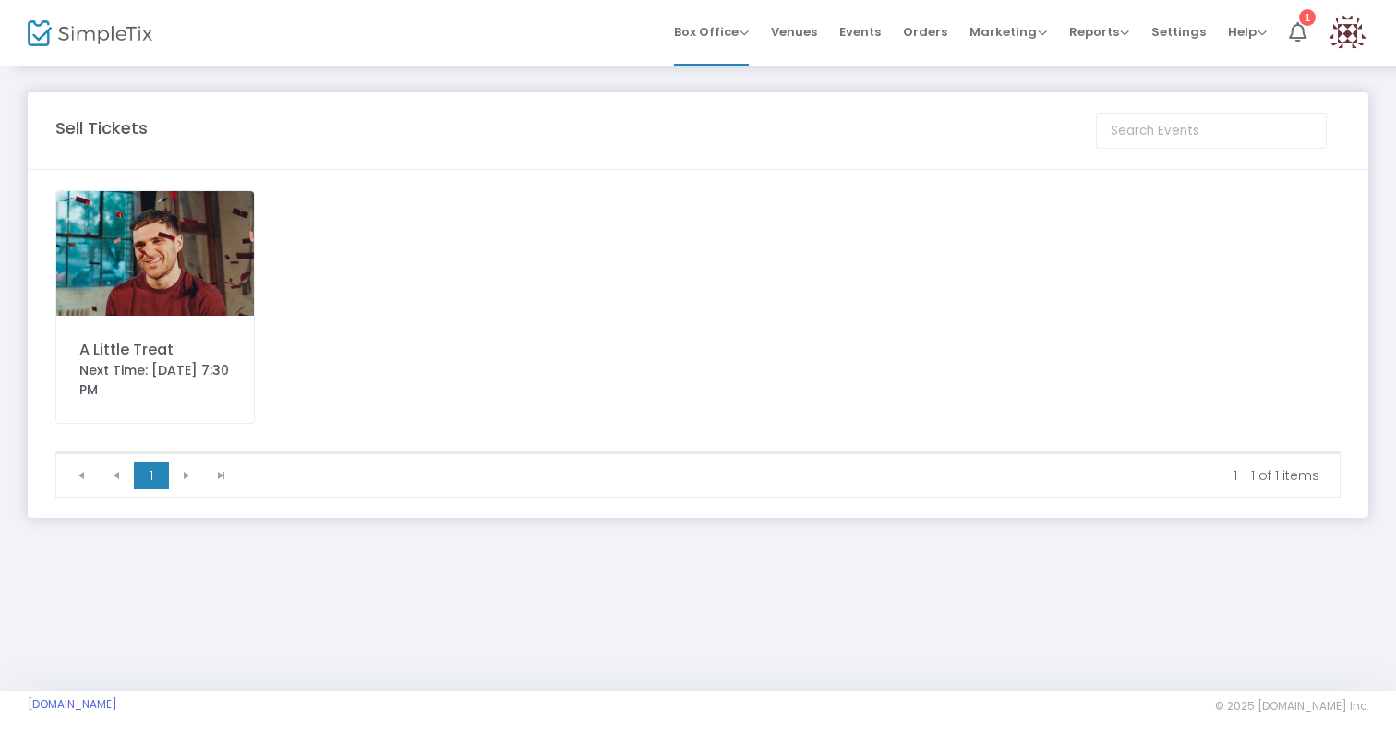
click at [150, 355] on div "A Little Treat" at bounding box center [154, 350] width 151 height 22
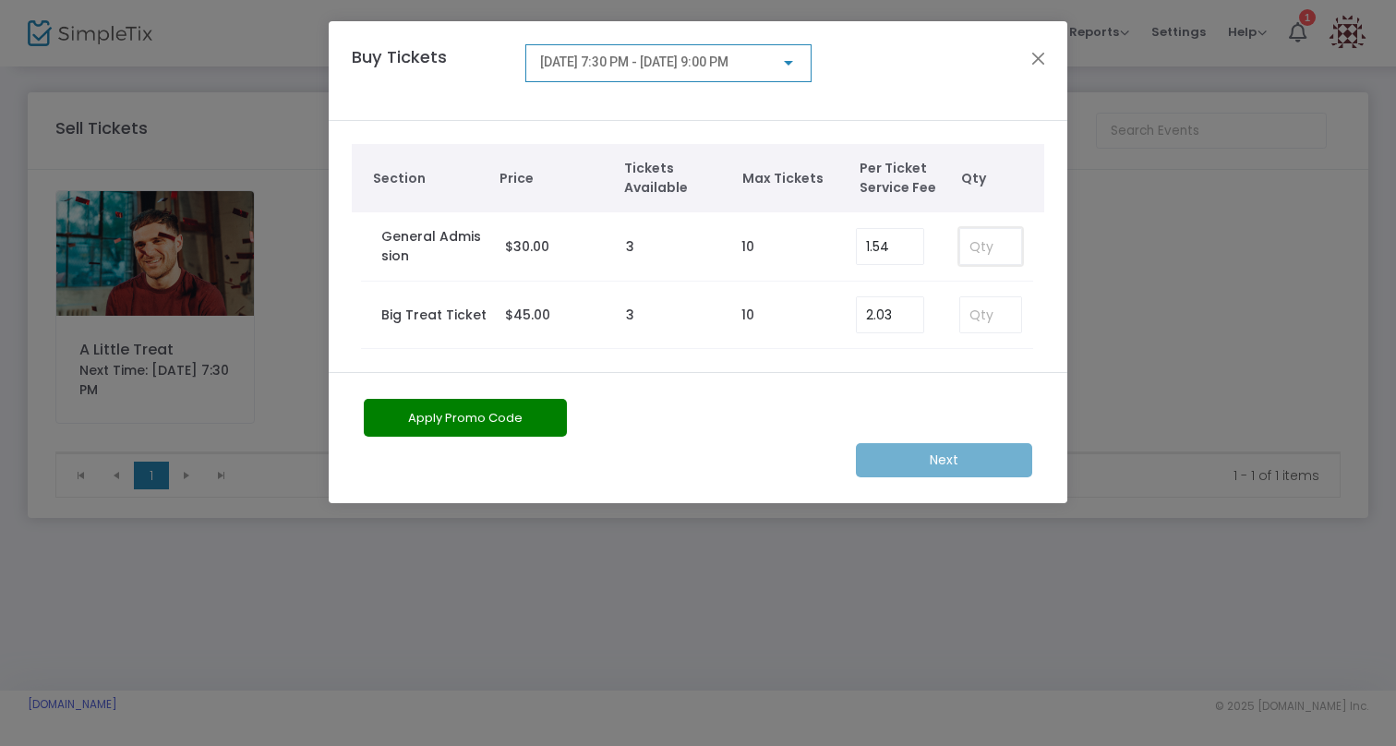
click at [997, 246] on input at bounding box center [990, 246] width 61 height 35
type input "1"
click at [458, 414] on button "Apply Promo Code" at bounding box center [465, 418] width 203 height 38
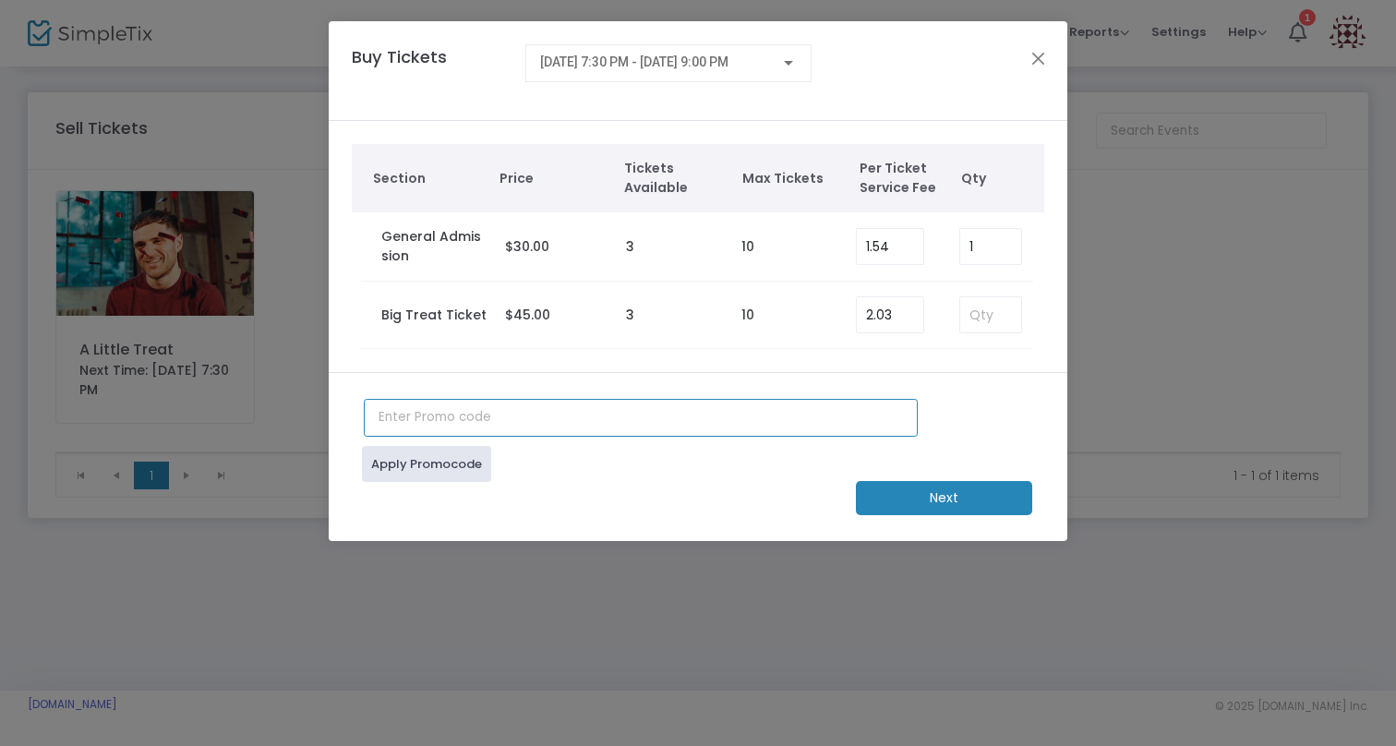
click at [463, 426] on input "text" at bounding box center [641, 418] width 554 height 38
type input "JUNTO100"
click at [430, 467] on link "Apply Promocode" at bounding box center [426, 464] width 129 height 36
click at [948, 498] on m-button "Next" at bounding box center [944, 498] width 176 height 34
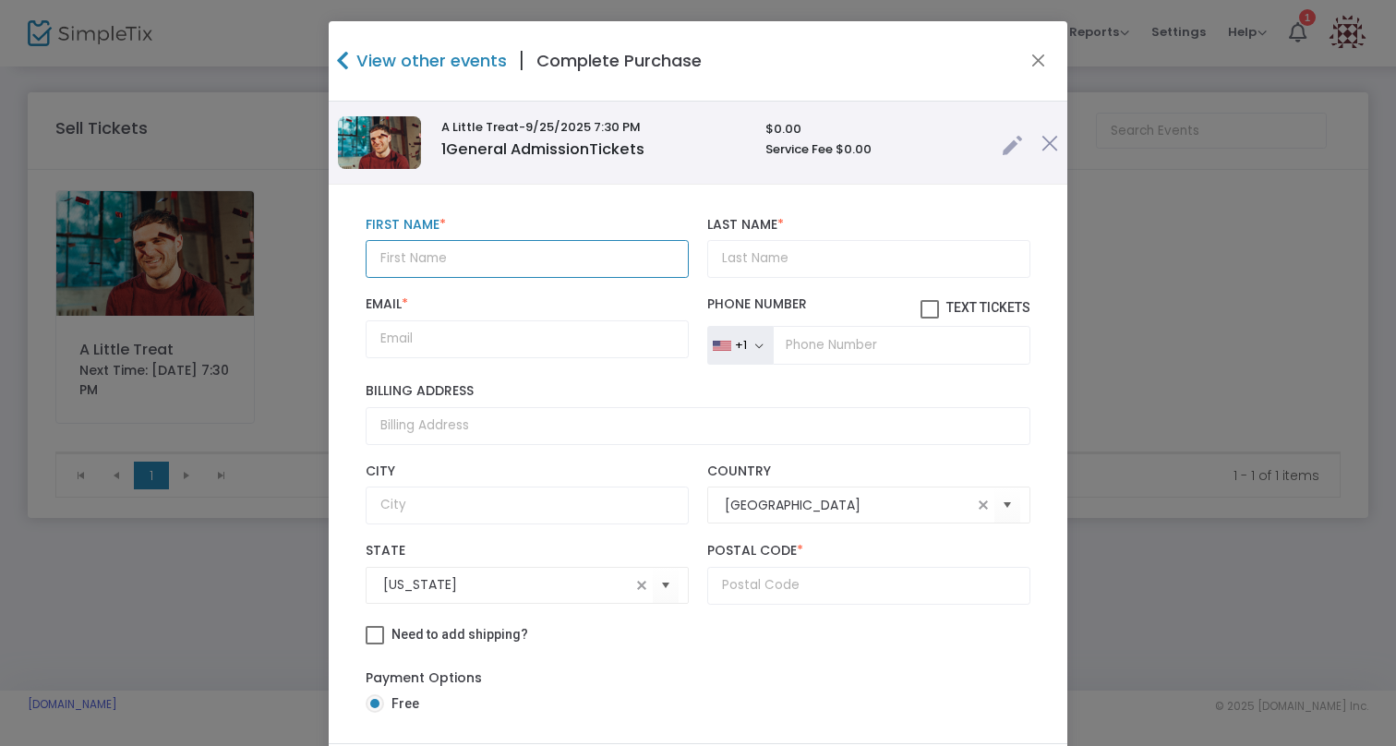
click at [487, 248] on input "text" at bounding box center [527, 259] width 323 height 38
type input "Evan"
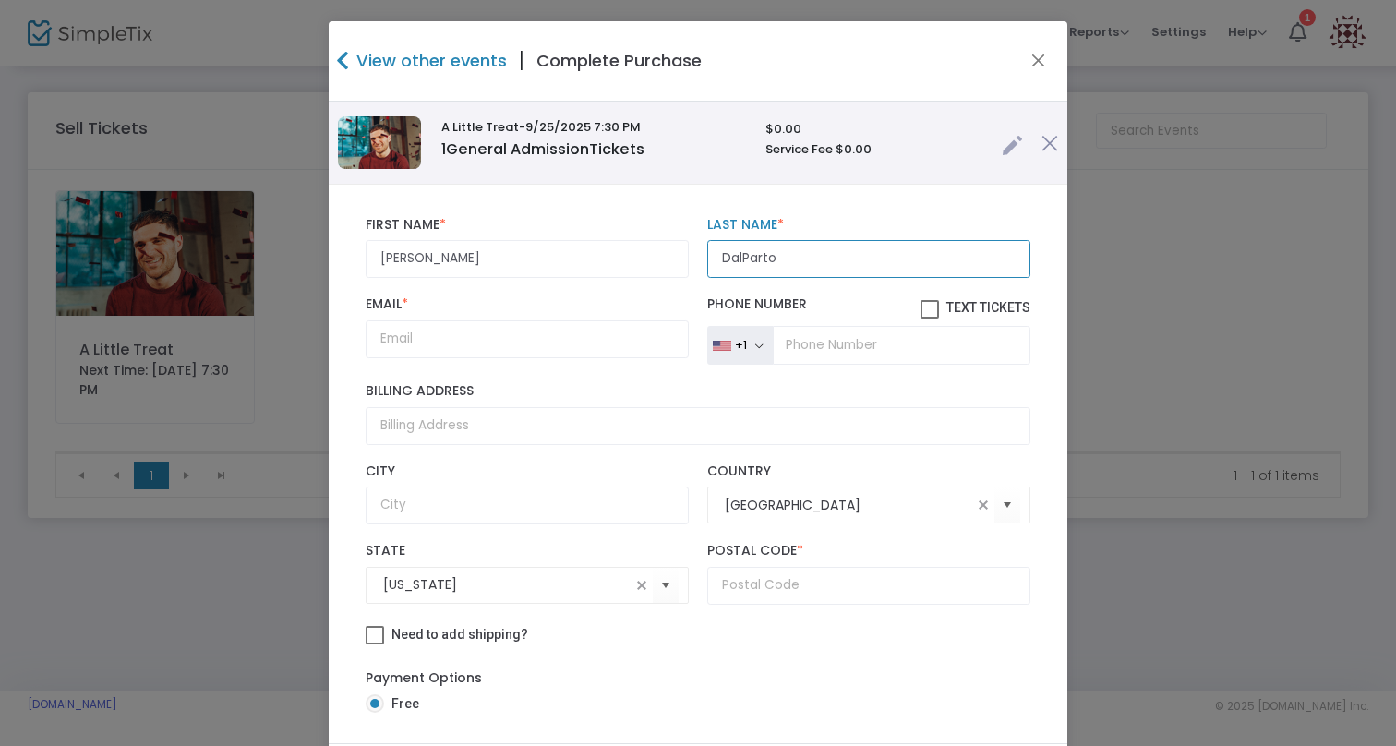
type input "DalParto"
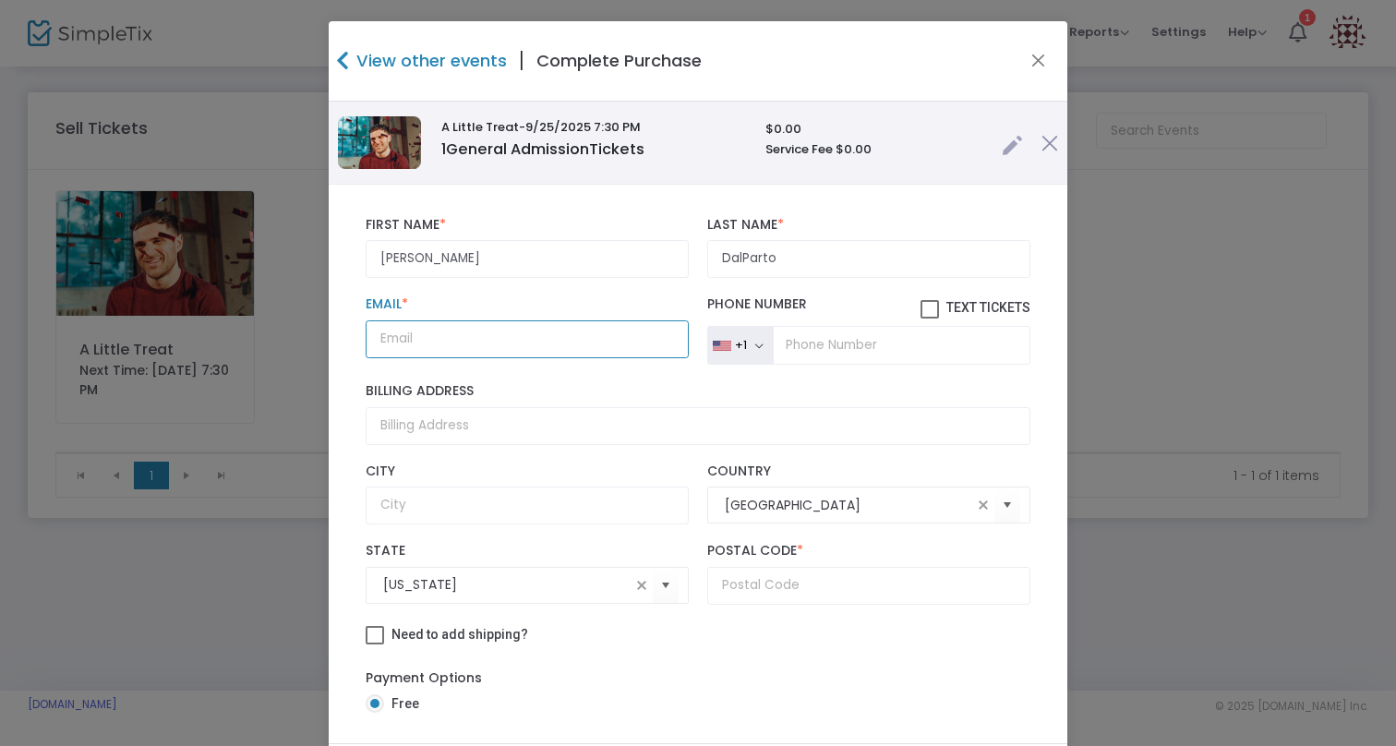
click at [399, 344] on input "Email *" at bounding box center [527, 339] width 323 height 38
paste input "evandalporto06@gmail.com"
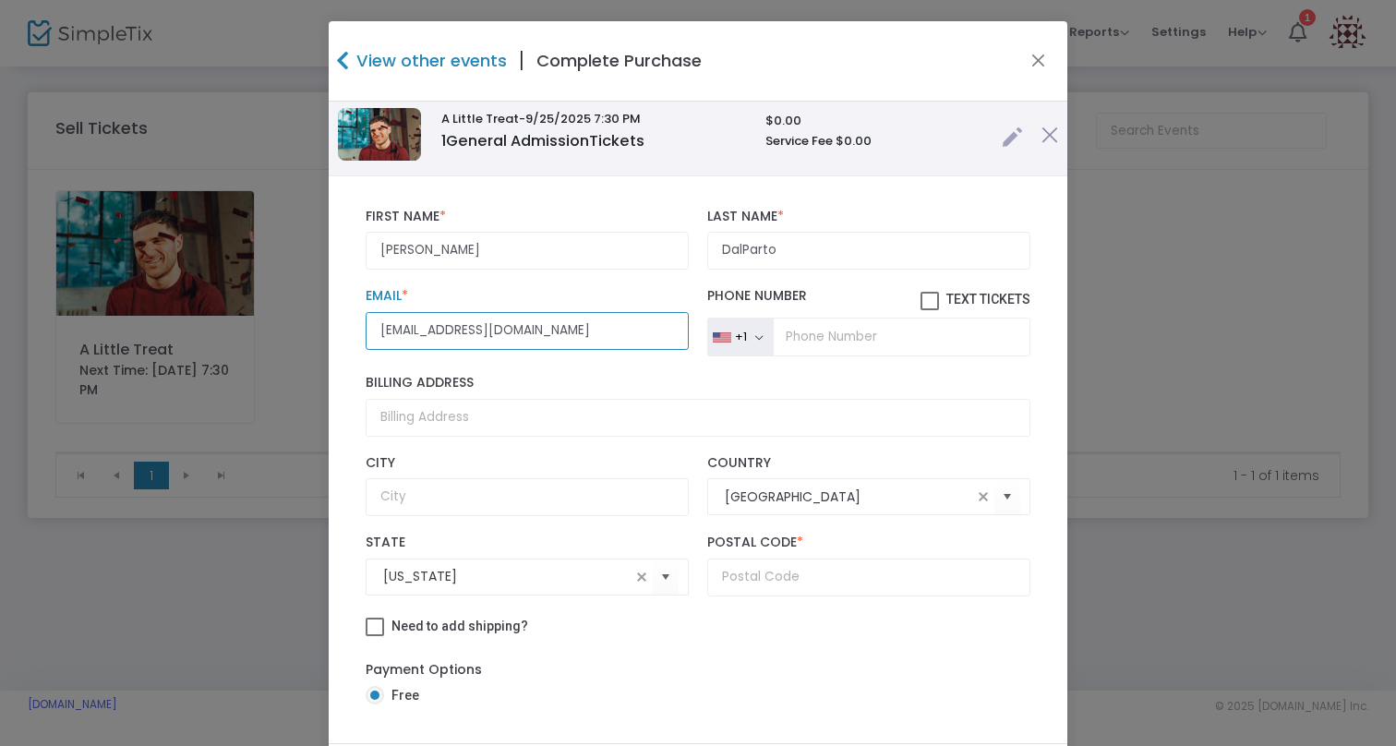
scroll to position [5, 0]
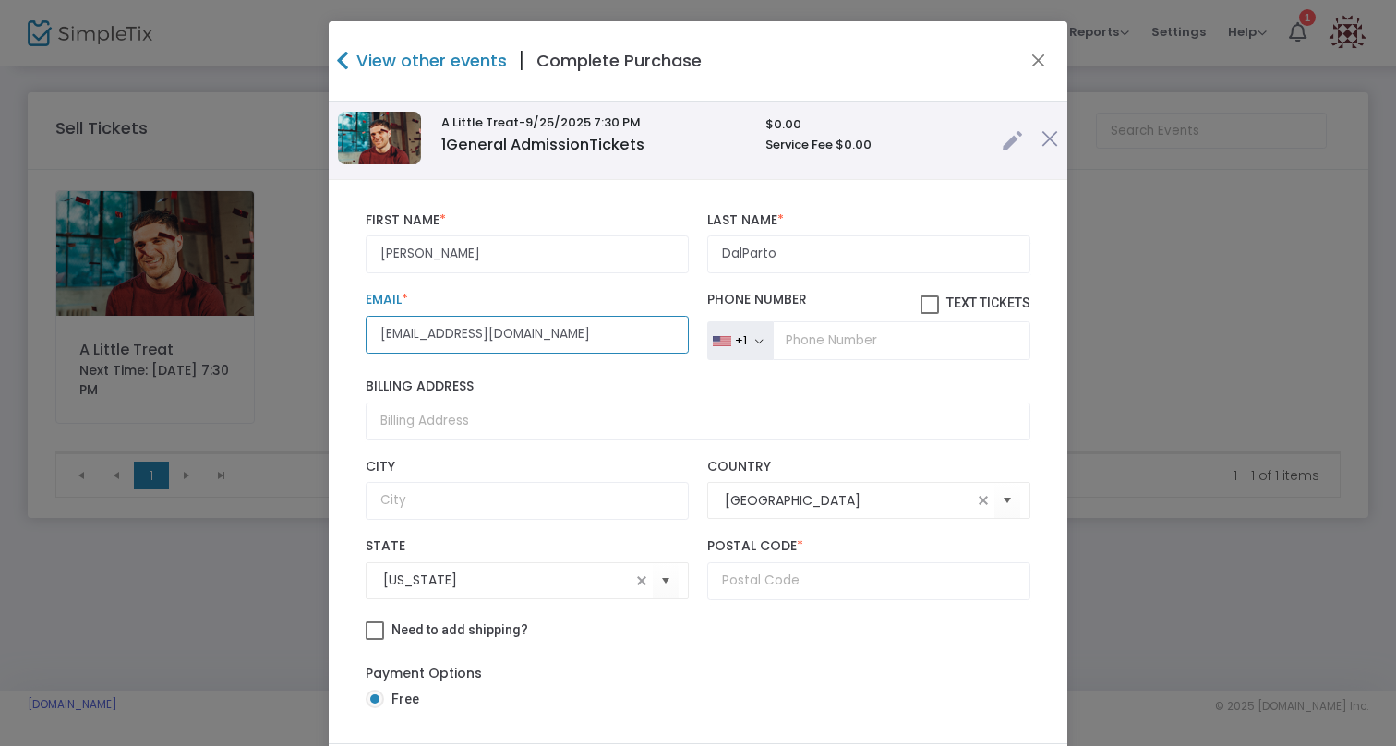
type input "evandalporto06@gmail.com"
click at [755, 575] on input "text" at bounding box center [868, 581] width 323 height 38
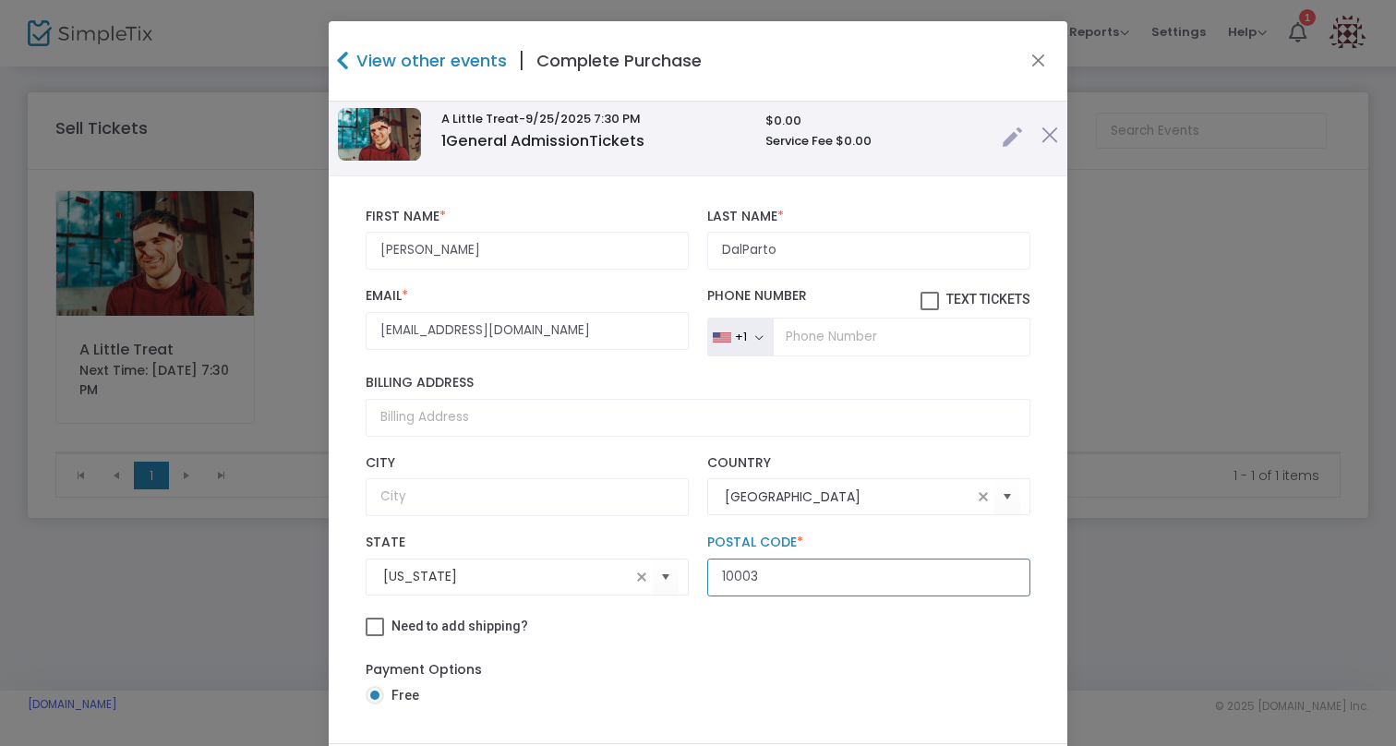
type input "10003"
click at [783, 620] on div "Need to add shipping?" at bounding box center [697, 629] width 683 height 28
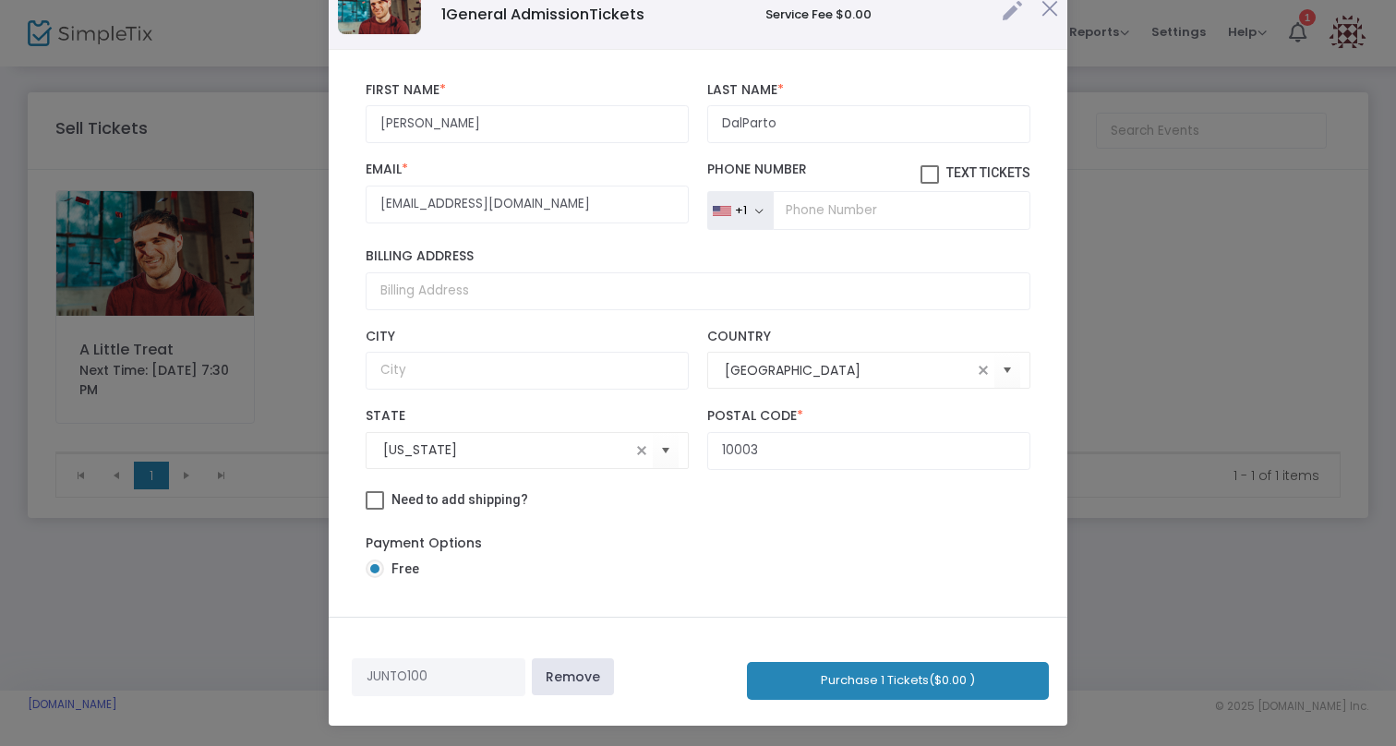
scroll to position [124, 0]
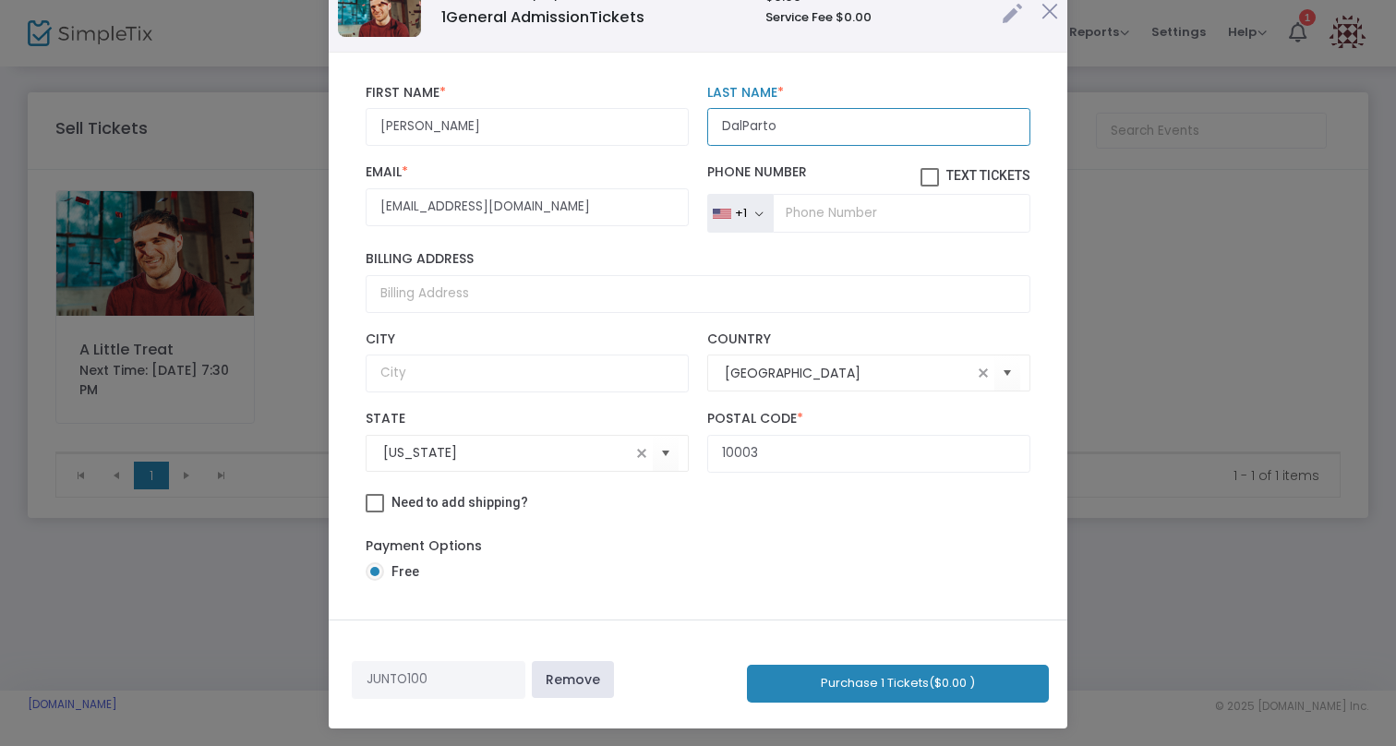
click at [744, 131] on input "DalParto" at bounding box center [868, 127] width 323 height 38
type input "DalPorto"
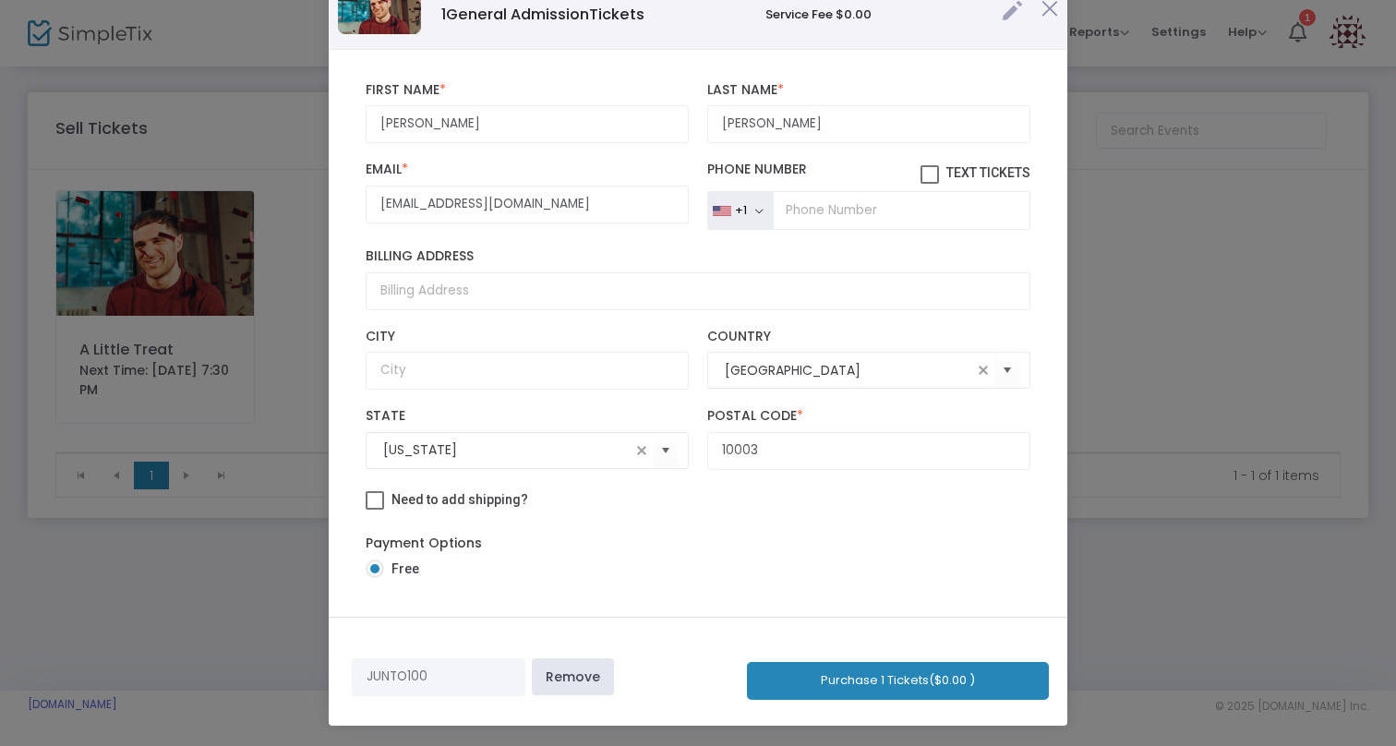
click at [910, 688] on button "Purchase 1 Tickets ($0.00 )" at bounding box center [898, 681] width 302 height 38
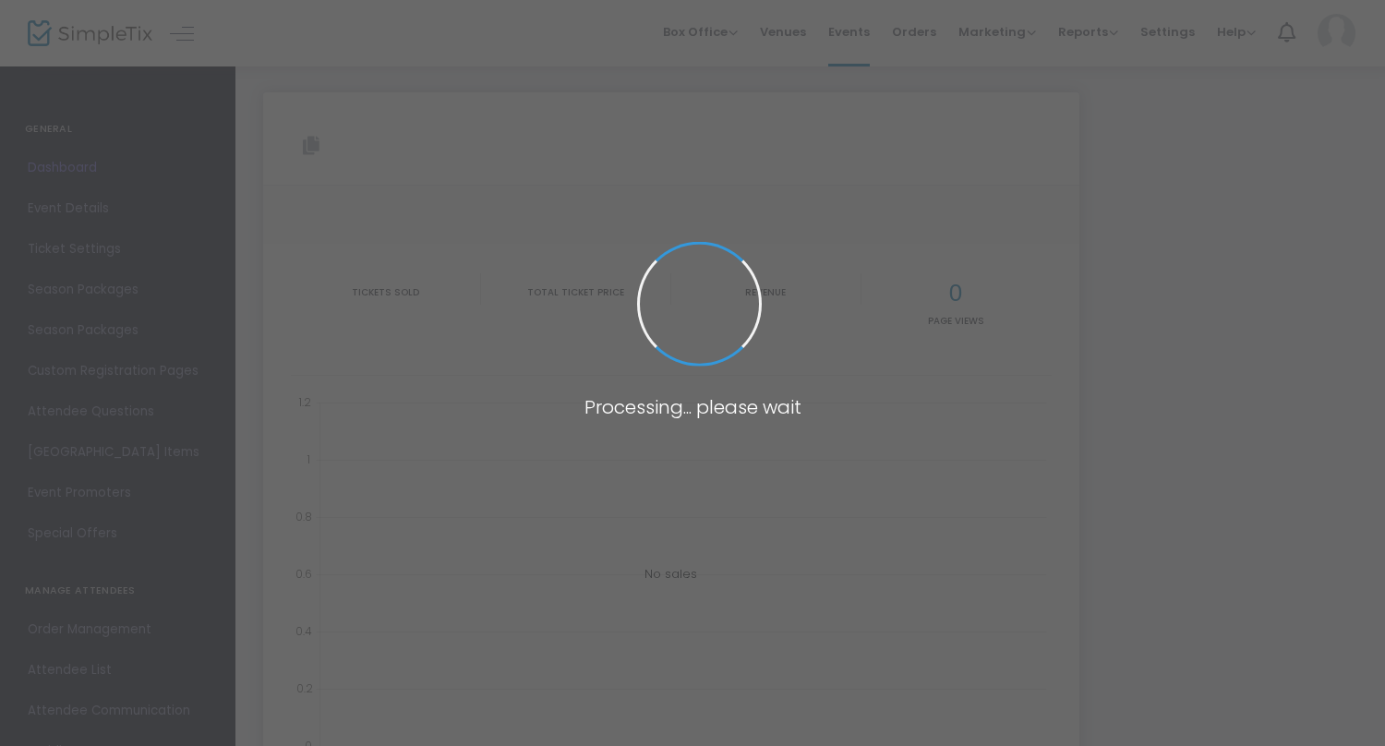
type input "[URL][DOMAIN_NAME]"
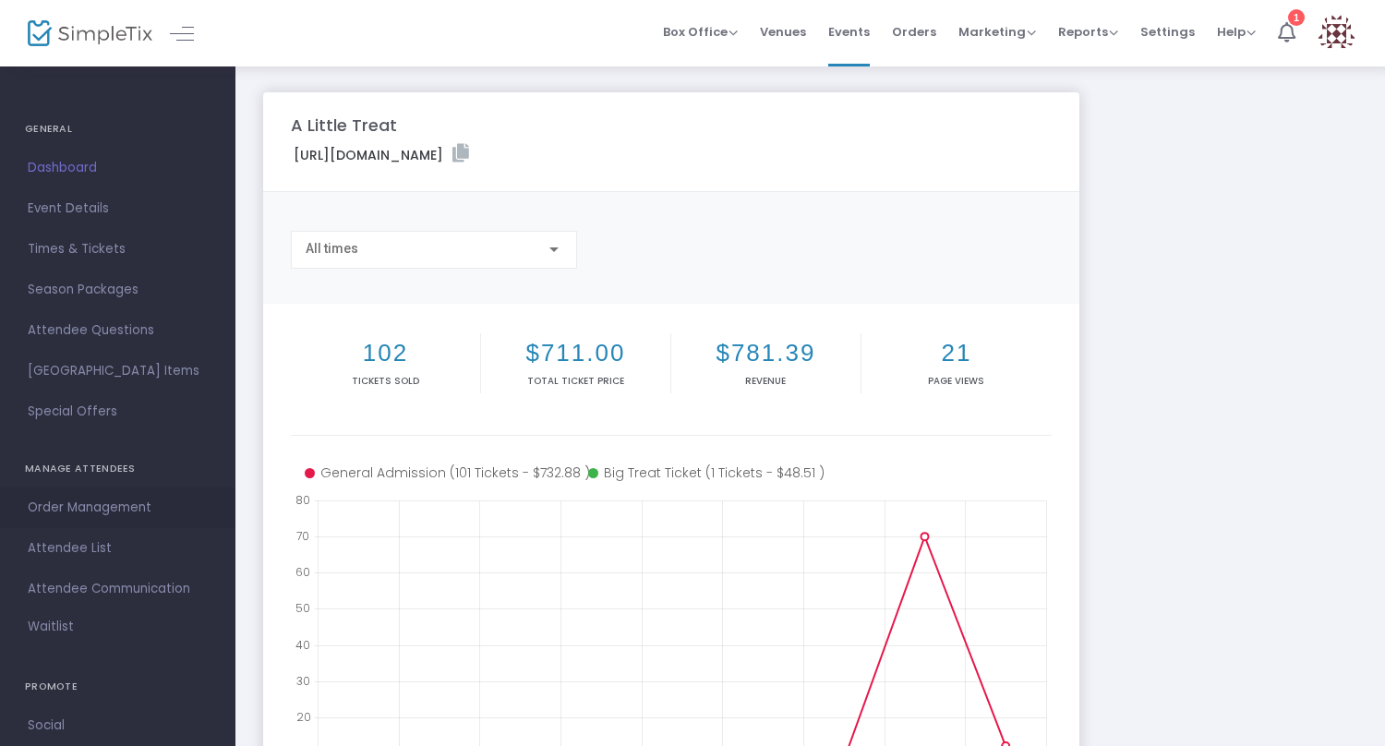
click at [100, 500] on span "Order Management" at bounding box center [118, 508] width 180 height 24
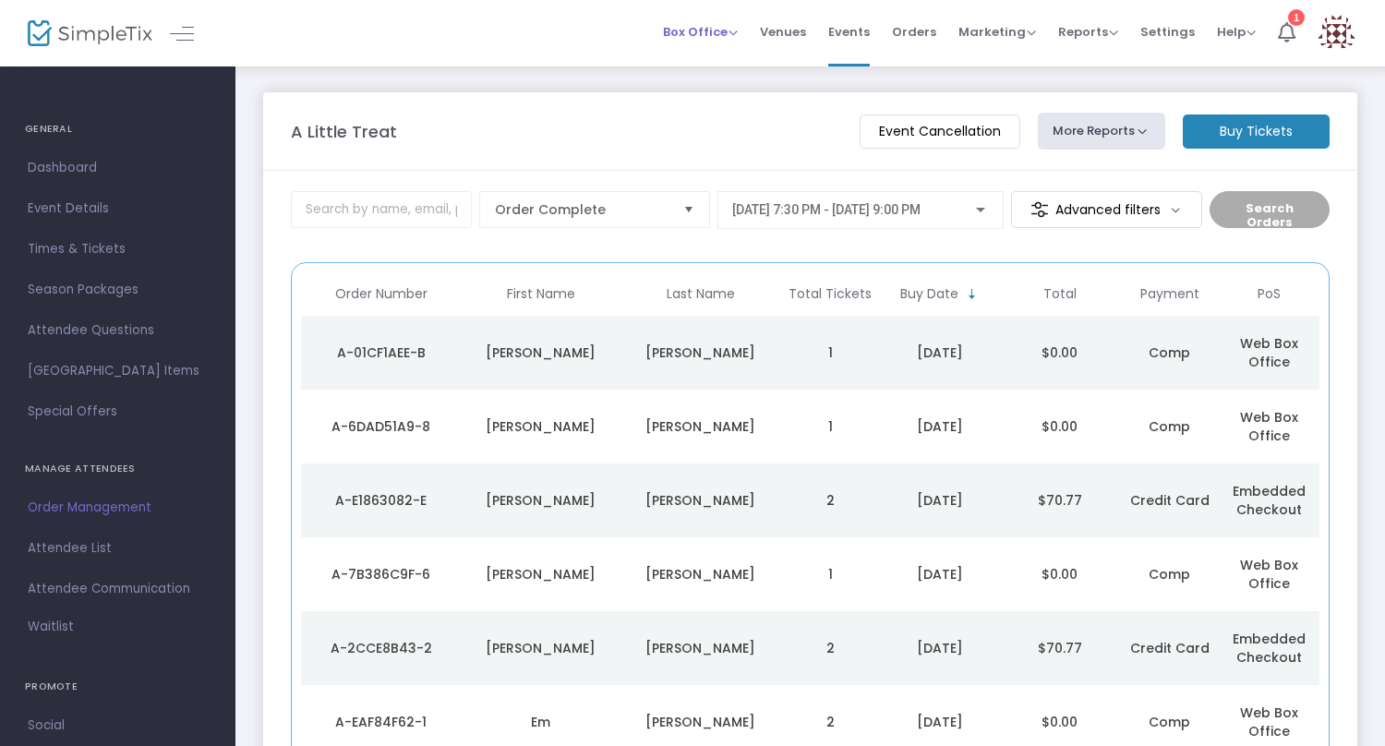
click at [690, 40] on span "Box Office" at bounding box center [700, 32] width 75 height 18
click at [692, 72] on li "Sell Tickets" at bounding box center [729, 62] width 132 height 36
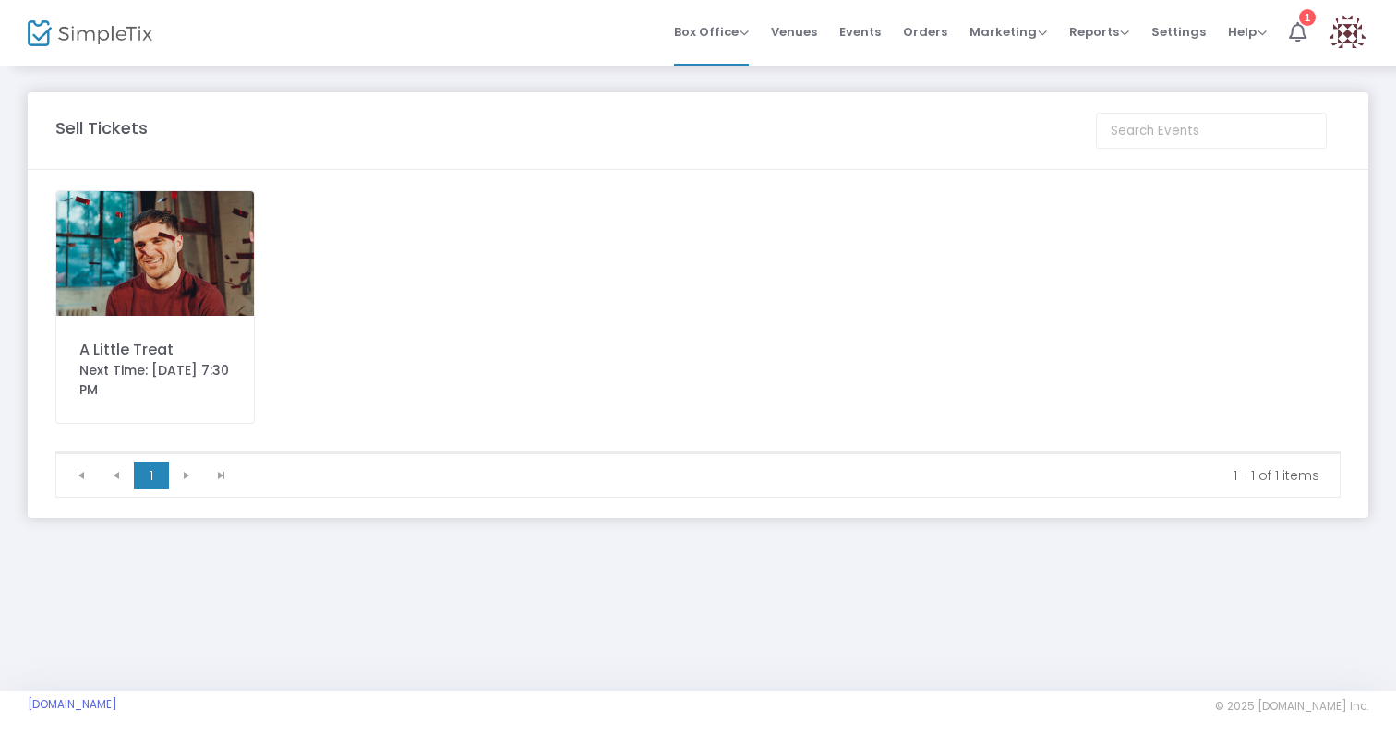
click at [174, 287] on img at bounding box center [155, 253] width 198 height 125
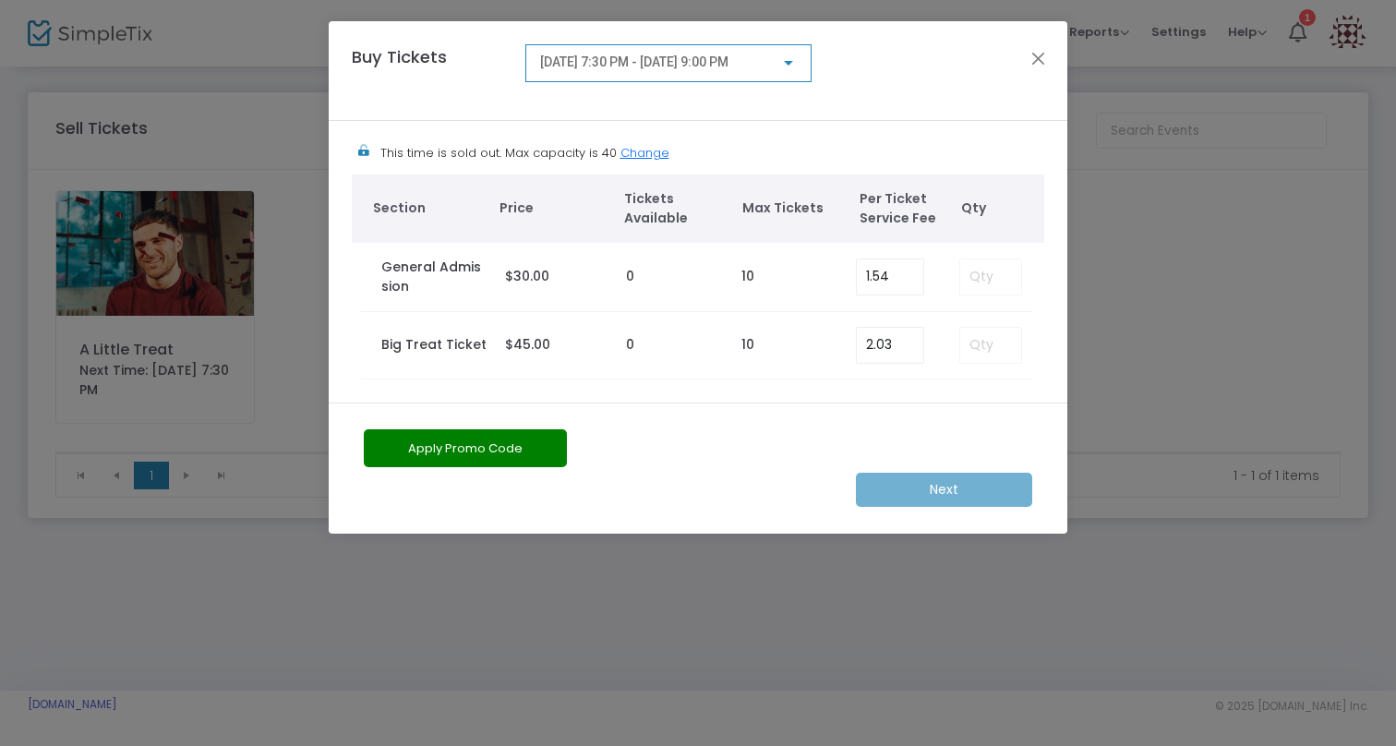
click at [659, 62] on span "[DATE] 7:30 PM - [DATE] 9:00 PM" at bounding box center [634, 61] width 188 height 15
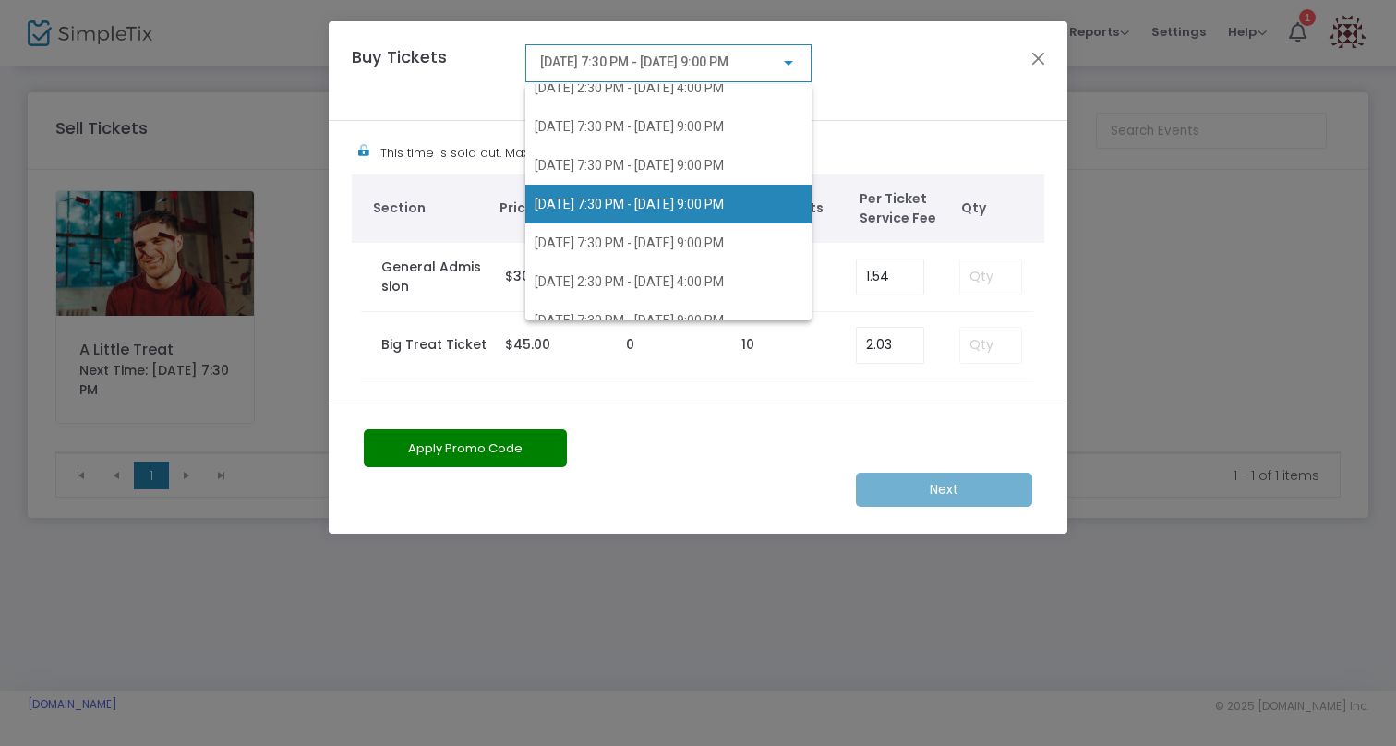
scroll to position [135, 0]
click at [688, 200] on span "[DATE] 7:30 PM - [DATE] 9:00 PM" at bounding box center [628, 201] width 189 height 15
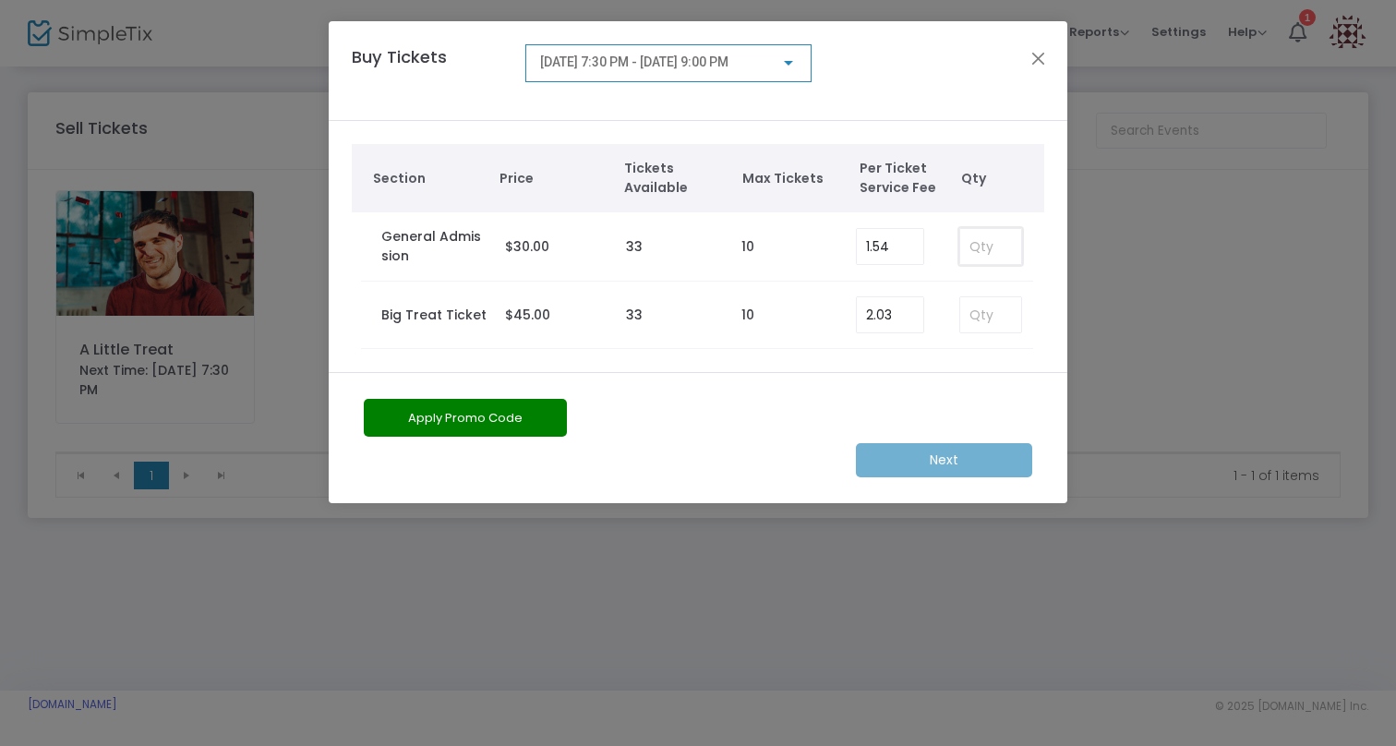
click at [996, 247] on input at bounding box center [990, 246] width 61 height 35
type input "2"
click at [516, 397] on div "Apply Promo Code Next" at bounding box center [698, 437] width 738 height 131
click at [516, 420] on button "Apply Promo Code" at bounding box center [465, 418] width 203 height 38
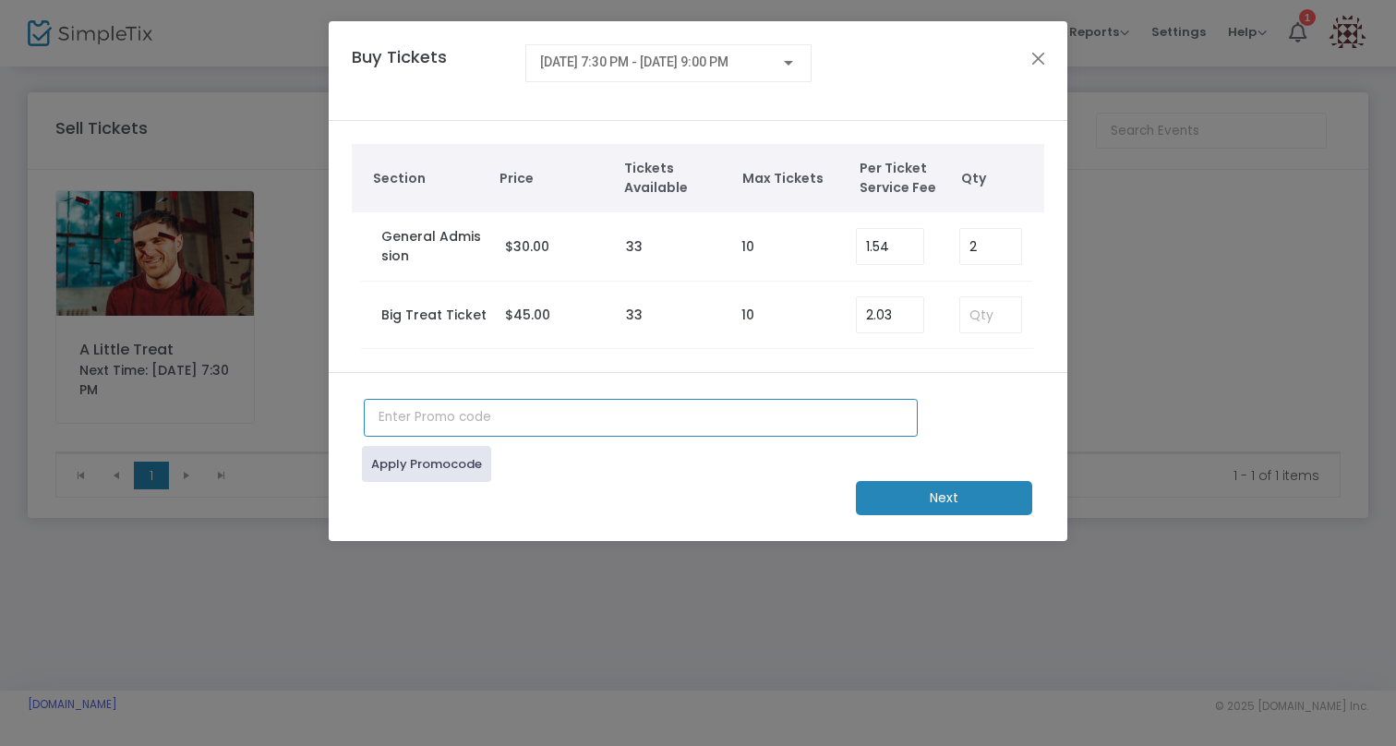
click at [516, 433] on input "text" at bounding box center [641, 418] width 554 height 38
type input "JUNTO100"
click at [440, 467] on link "Apply Promocode" at bounding box center [426, 464] width 129 height 36
click at [930, 504] on m-button "Next" at bounding box center [944, 498] width 176 height 34
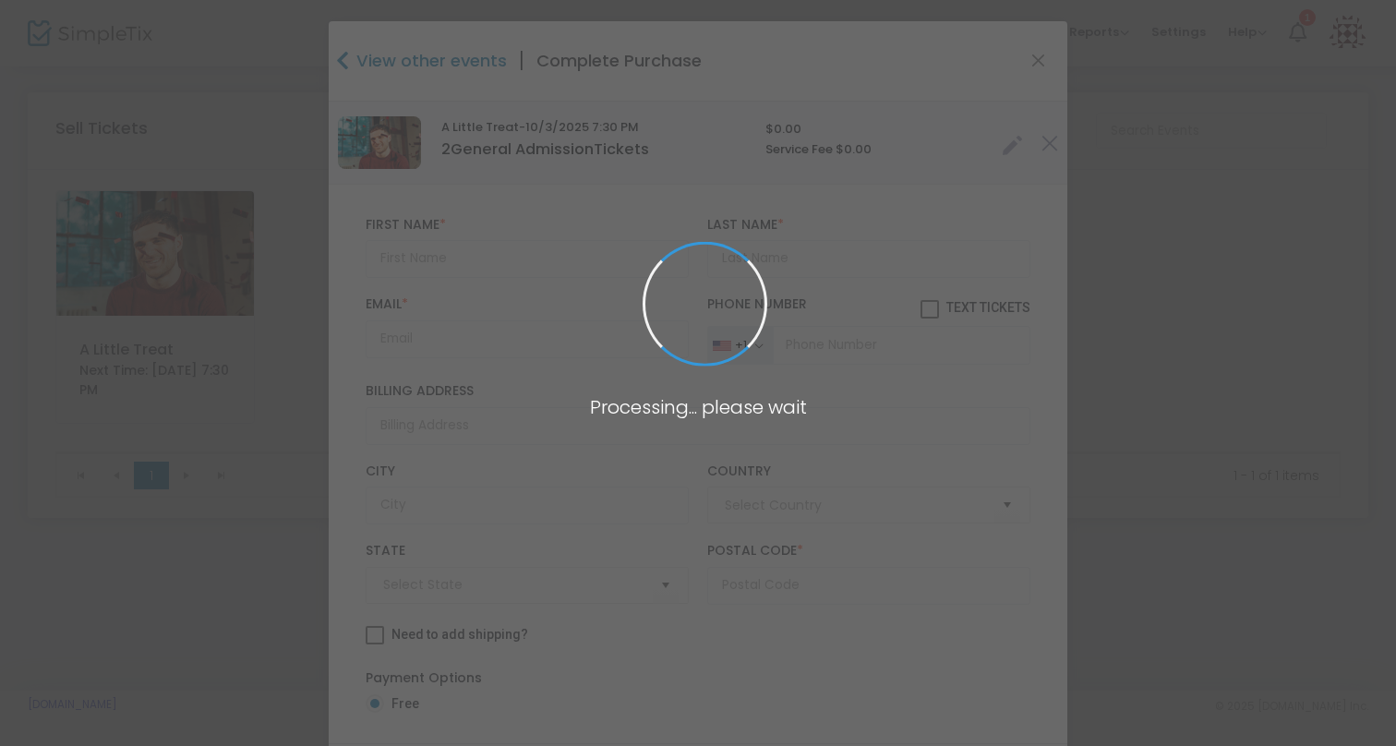
type input "[GEOGRAPHIC_DATA]"
type input "New York"
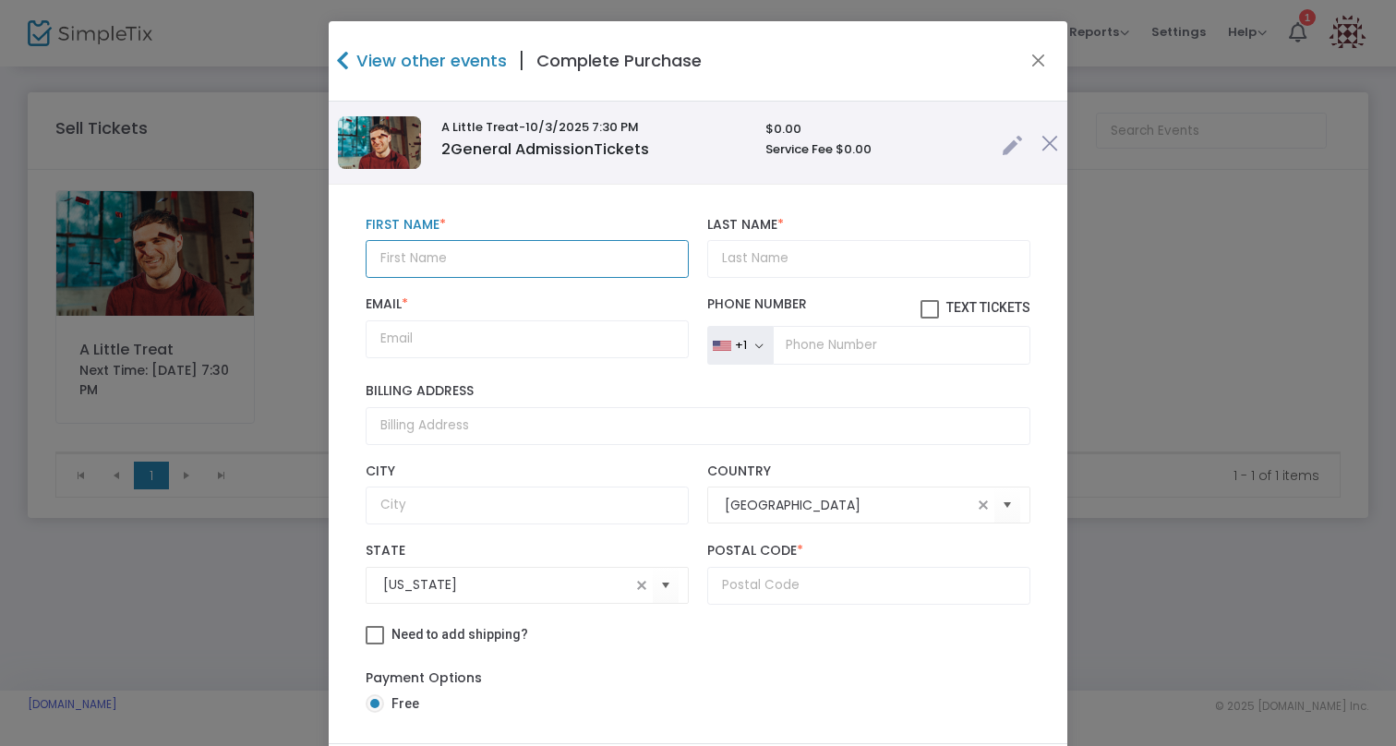
click at [558, 267] on input "text" at bounding box center [527, 259] width 323 height 38
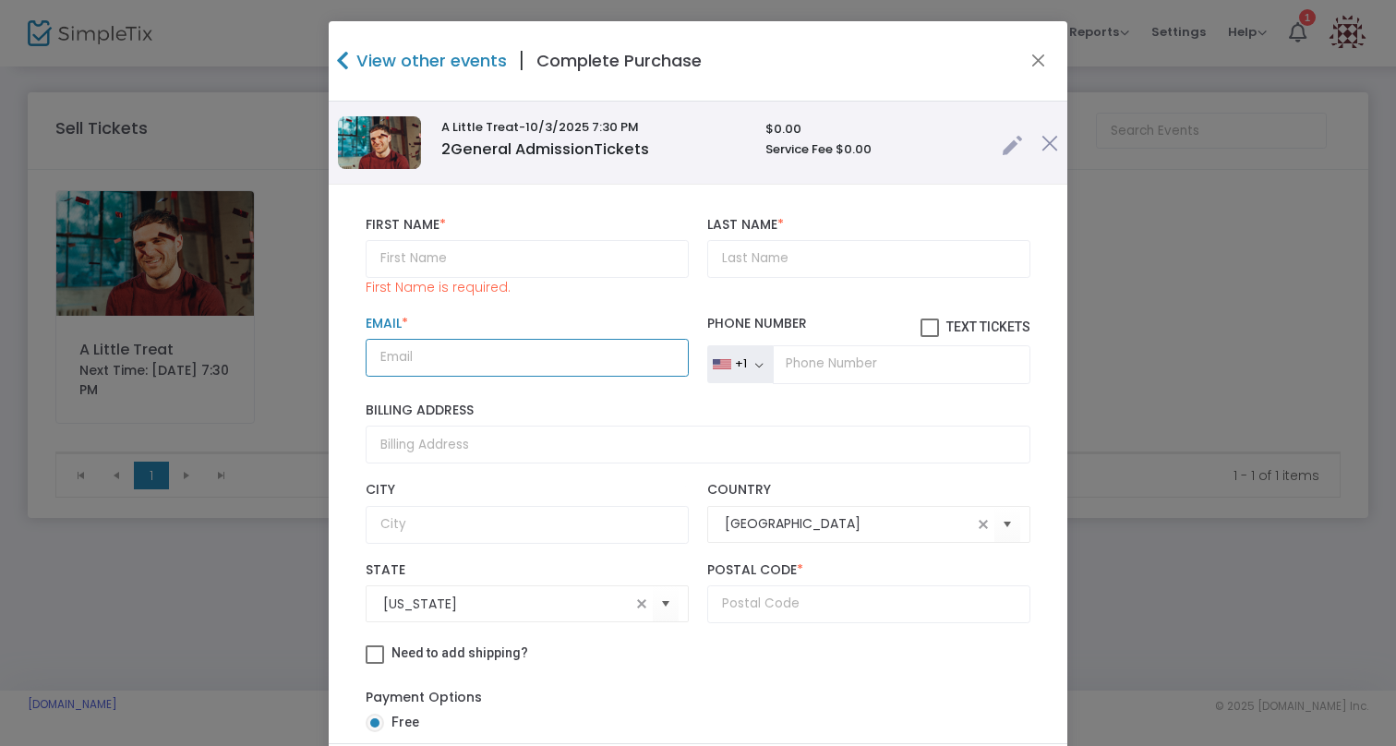
click at [427, 348] on input "Email *" at bounding box center [527, 358] width 323 height 38
paste input "paulinacsitkovits@gmail.com"
type input "paulinacsitkovits@gmail.com"
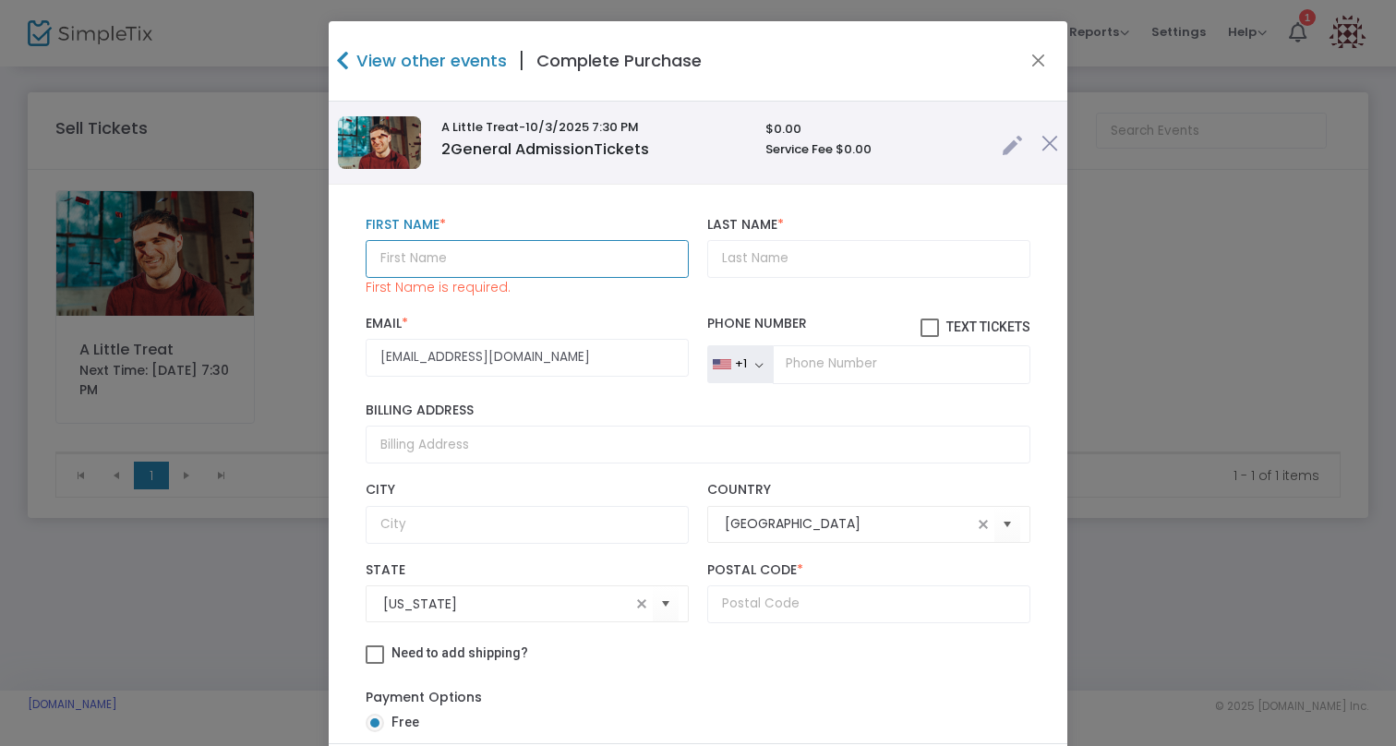
click at [522, 250] on input "text" at bounding box center [527, 259] width 323 height 38
paste input "Paulina"
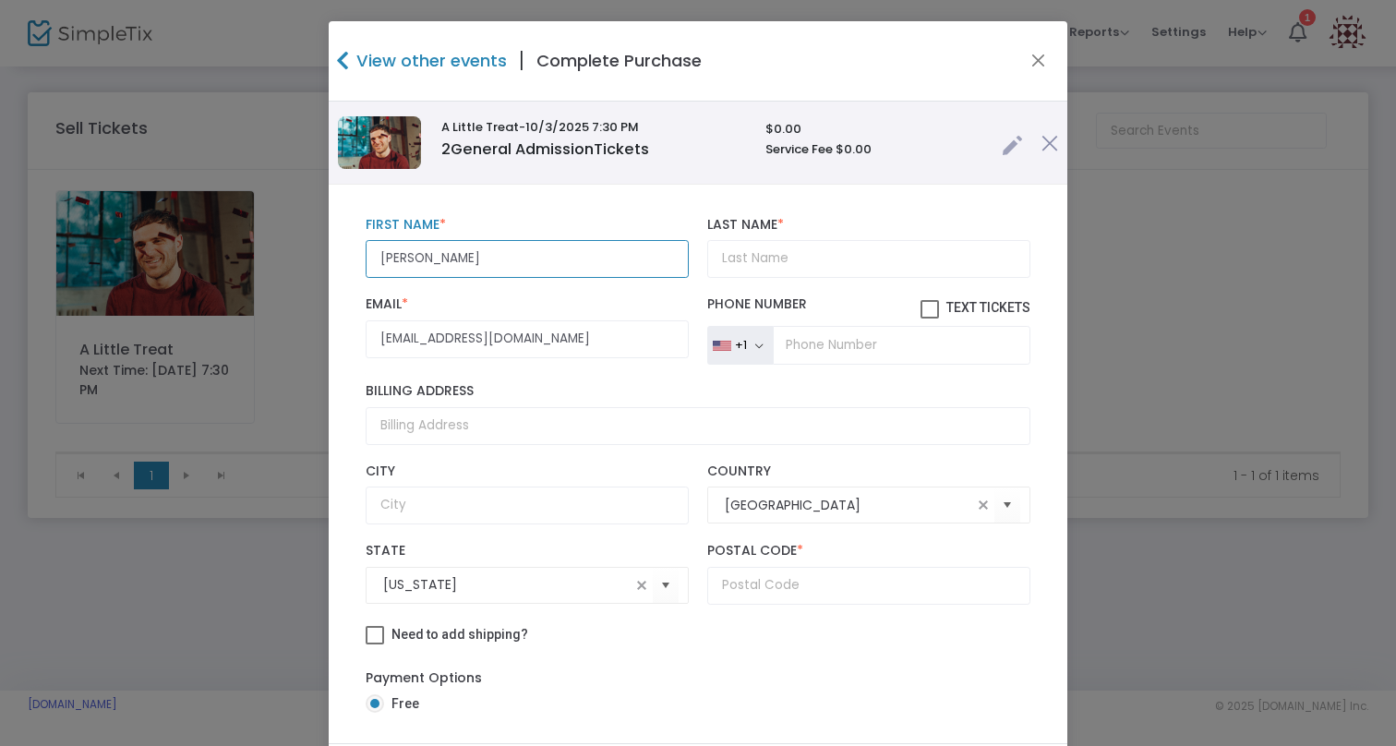
type input "Paulina"
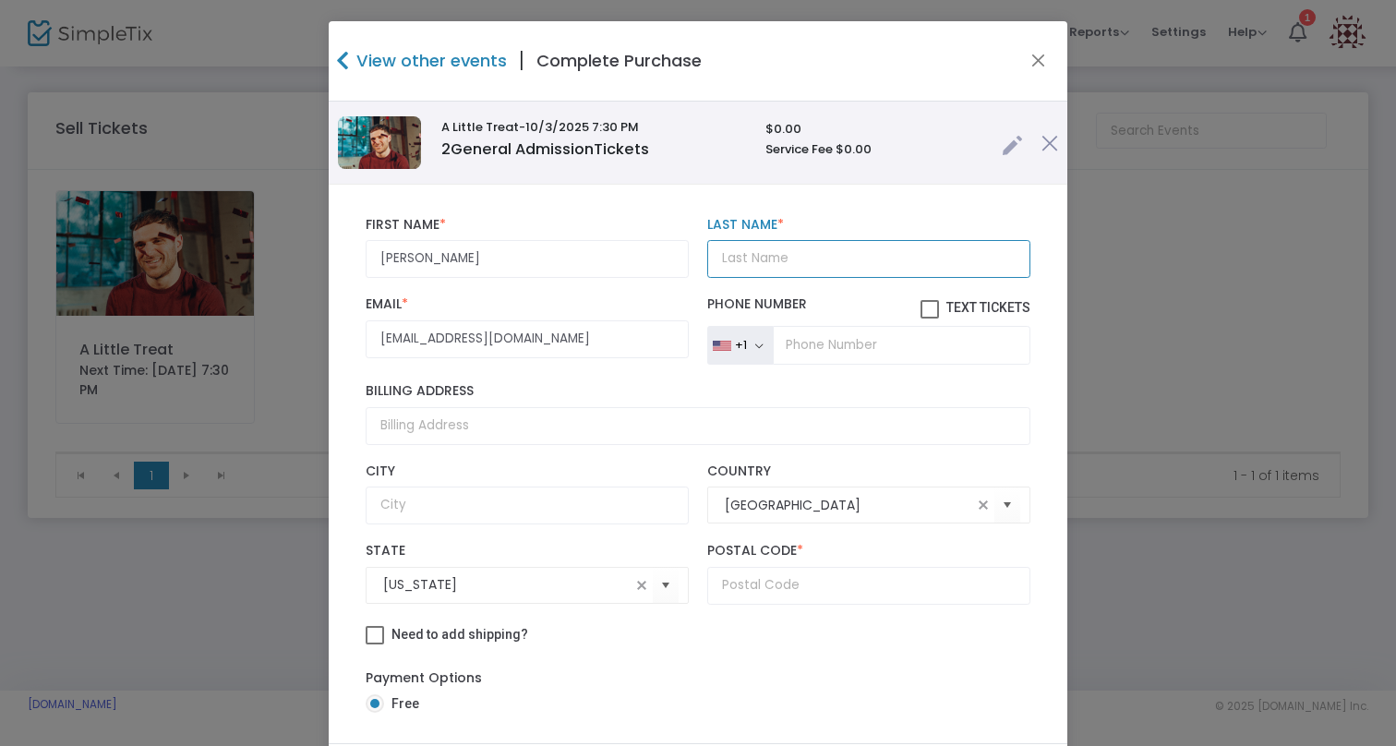
click at [755, 258] on input "Last Name *" at bounding box center [868, 259] width 323 height 38
paste input "Csitkovits"
type input "Csitkovits"
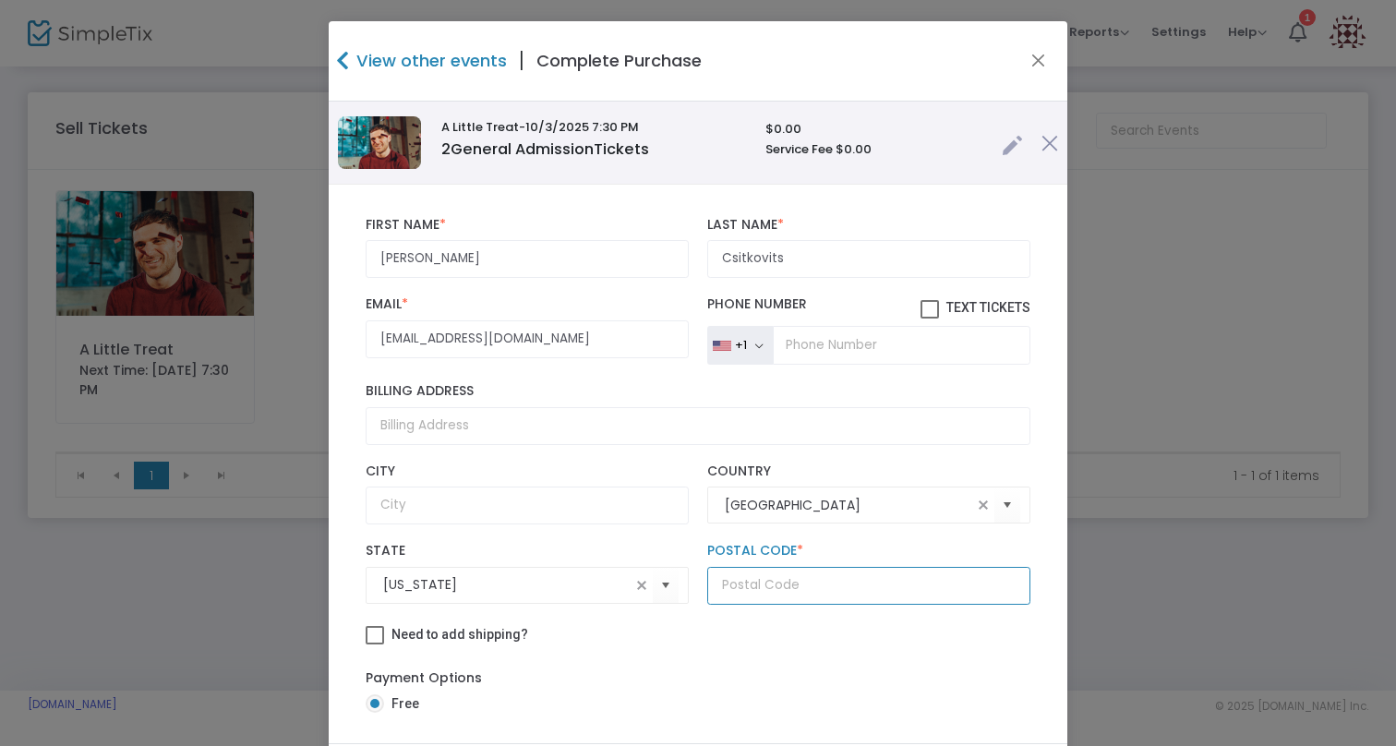
click at [775, 585] on input "text" at bounding box center [868, 586] width 323 height 38
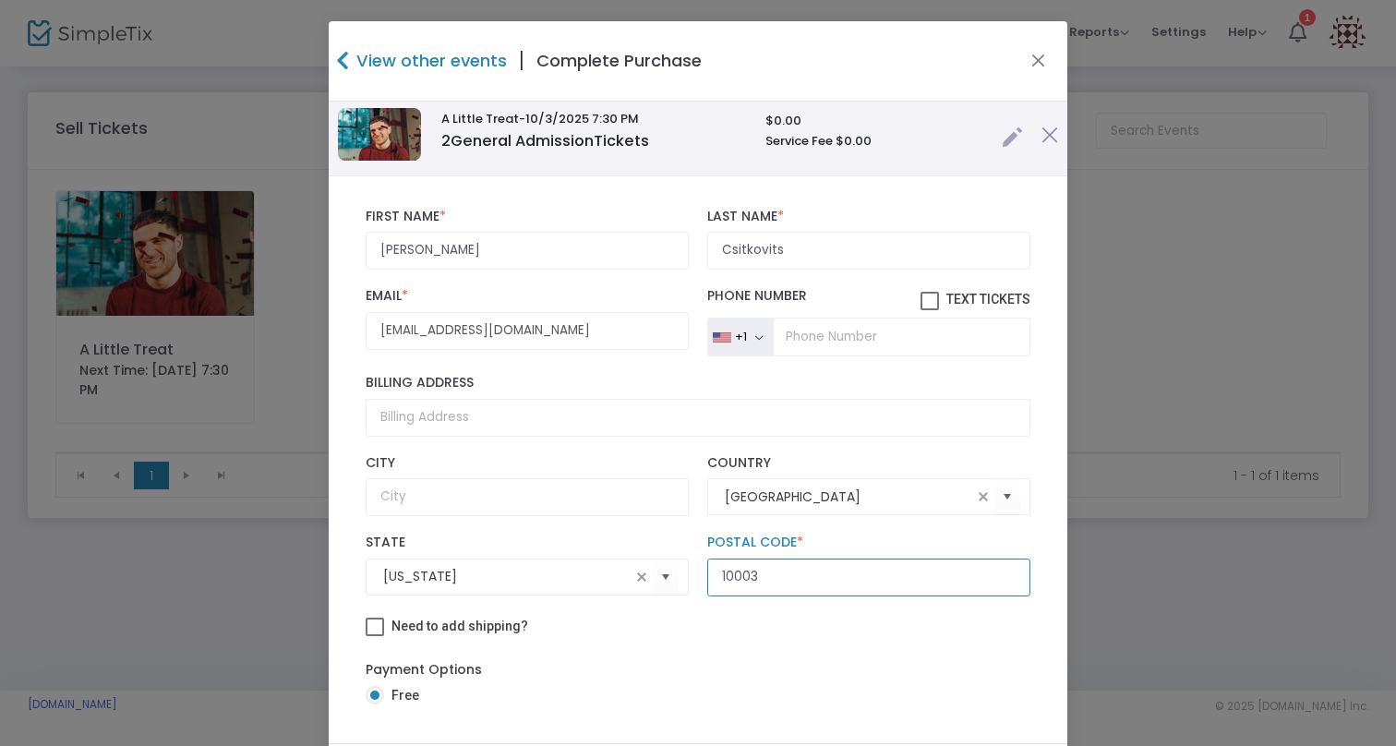
type input "10003"
click at [732, 678] on div "Payment Options Free" at bounding box center [698, 685] width 665 height 69
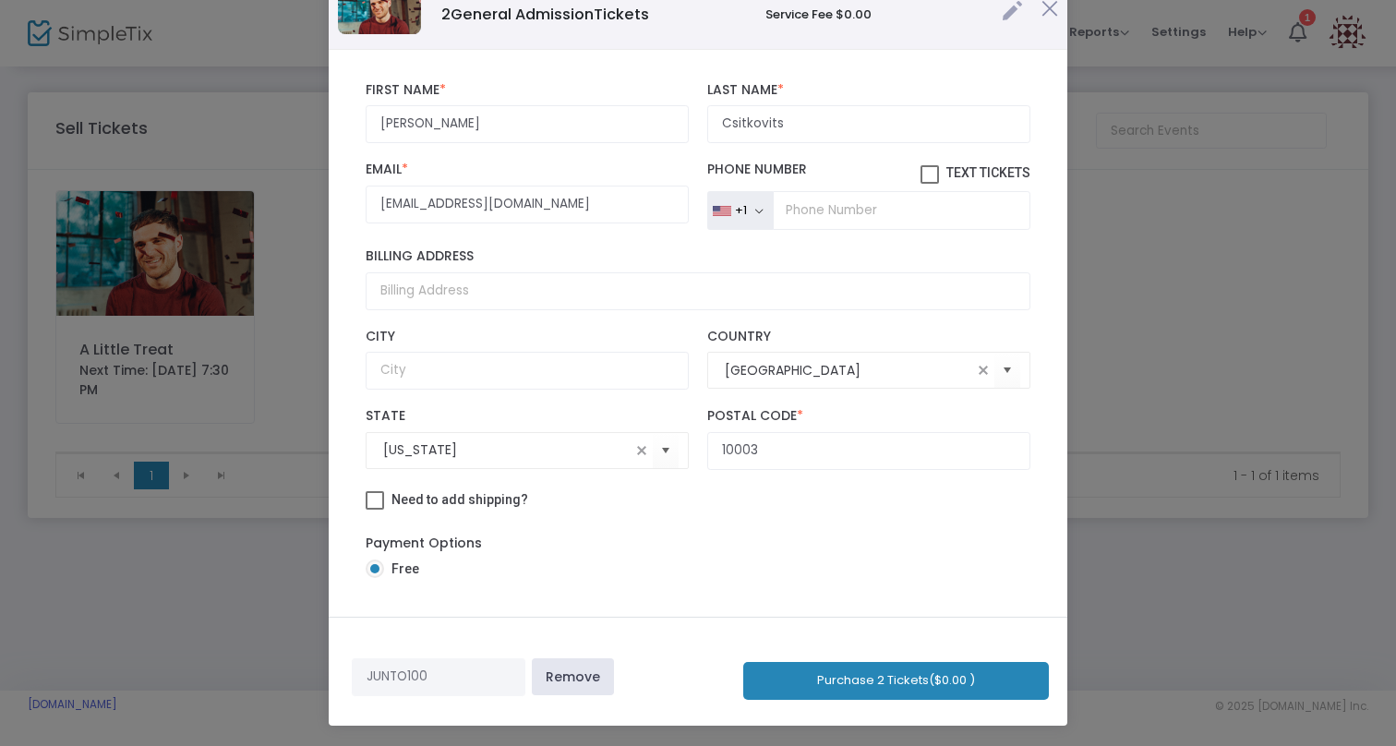
click at [855, 681] on button "Purchase 2 Tickets ($0.00 )" at bounding box center [896, 681] width 306 height 38
